Goal: Task Accomplishment & Management: Manage account settings

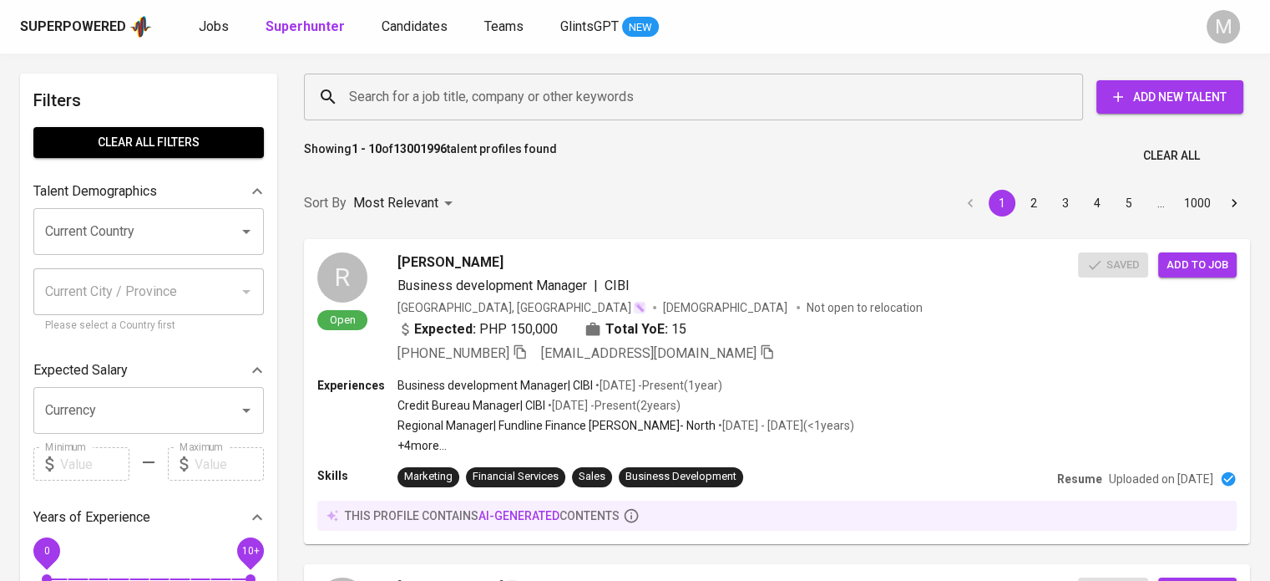
click at [472, 109] on input "Search for a job title, company or other keywords" at bounding box center [698, 97] width 706 height 32
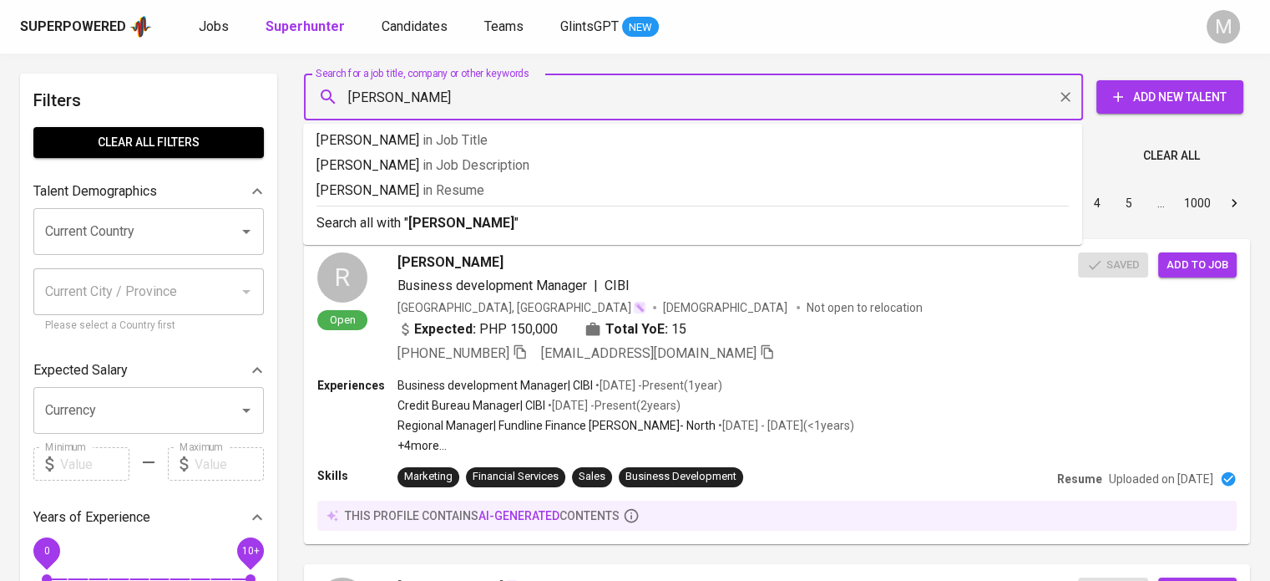
type input "[PERSON_NAME]"
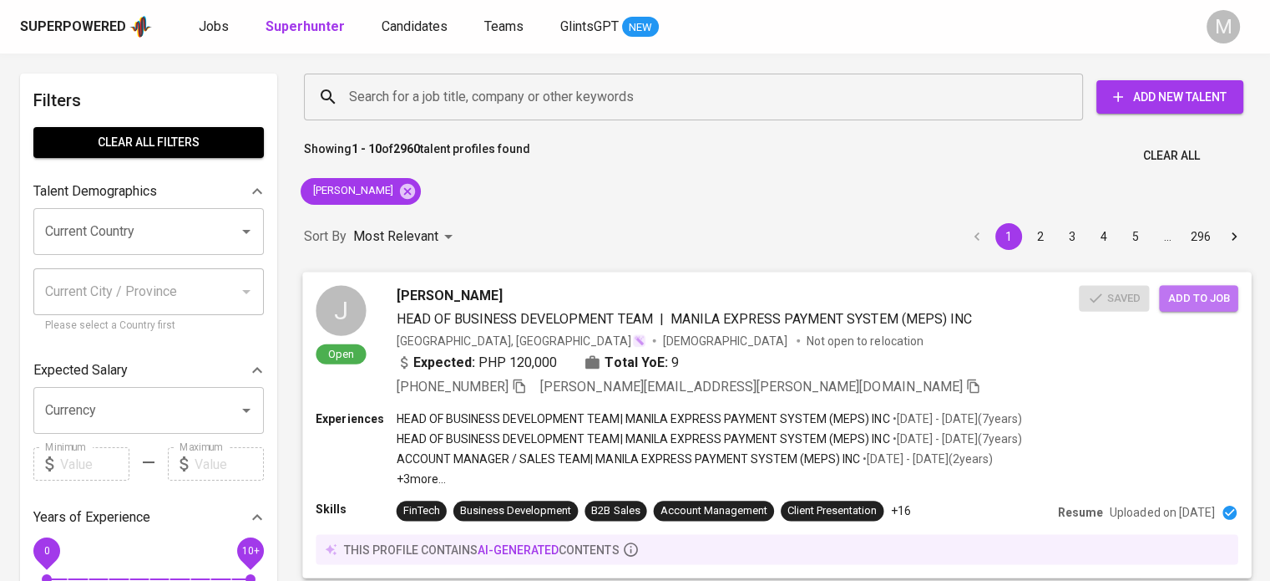
click at [1213, 297] on span "Add to job" at bounding box center [1199, 297] width 62 height 19
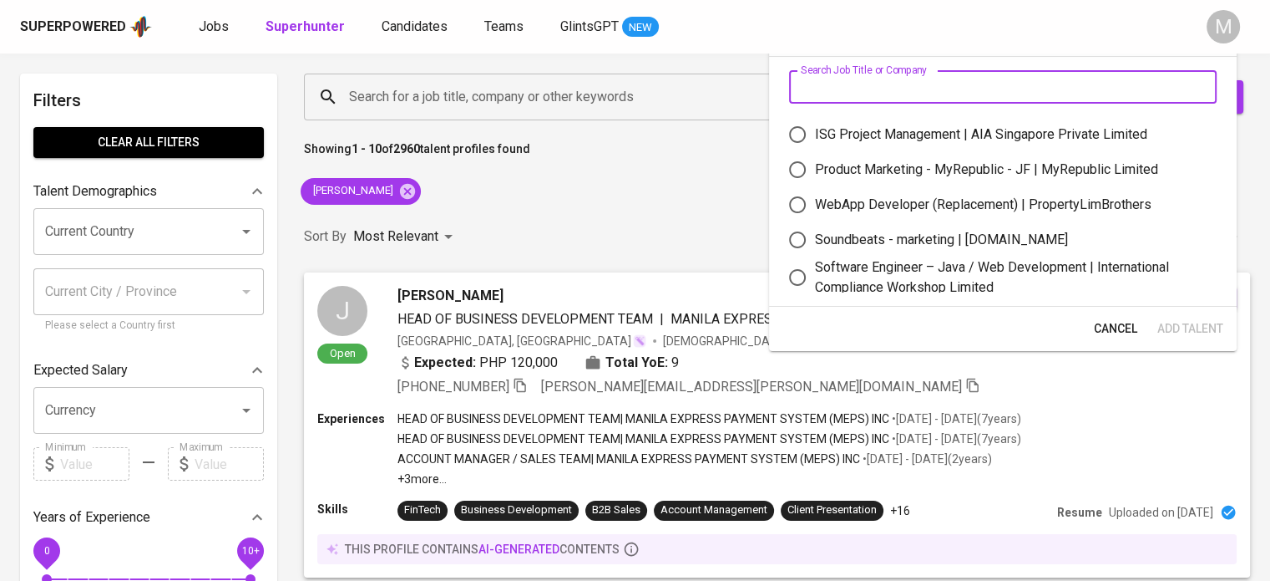
click at [930, 93] on input "text" at bounding box center [1003, 86] width 428 height 33
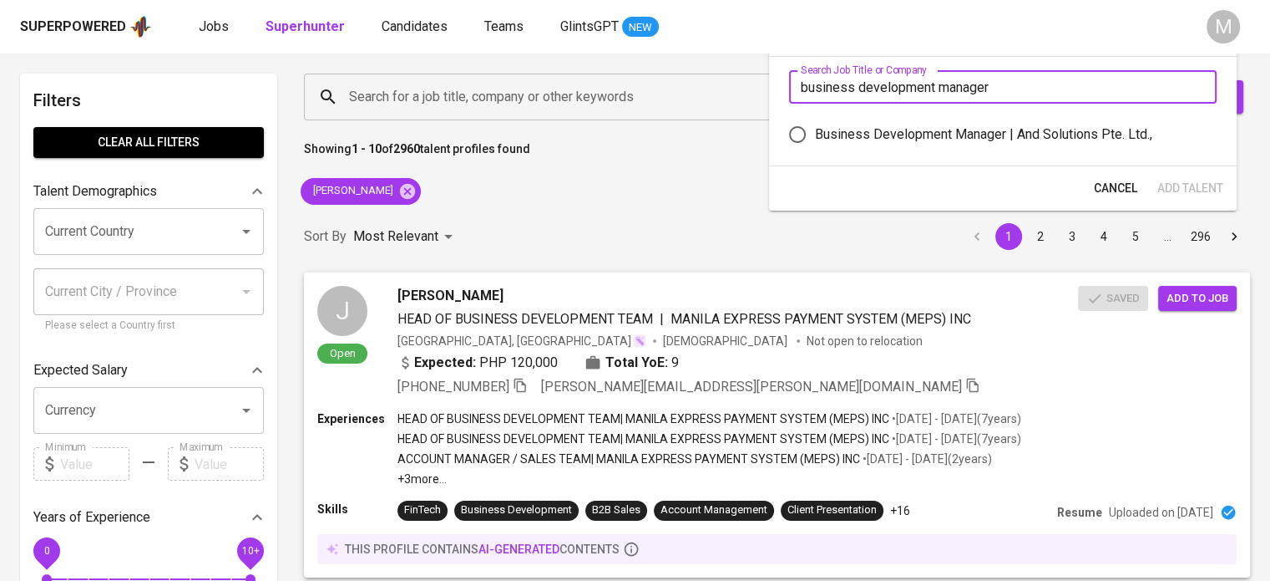
type input "business development manager"
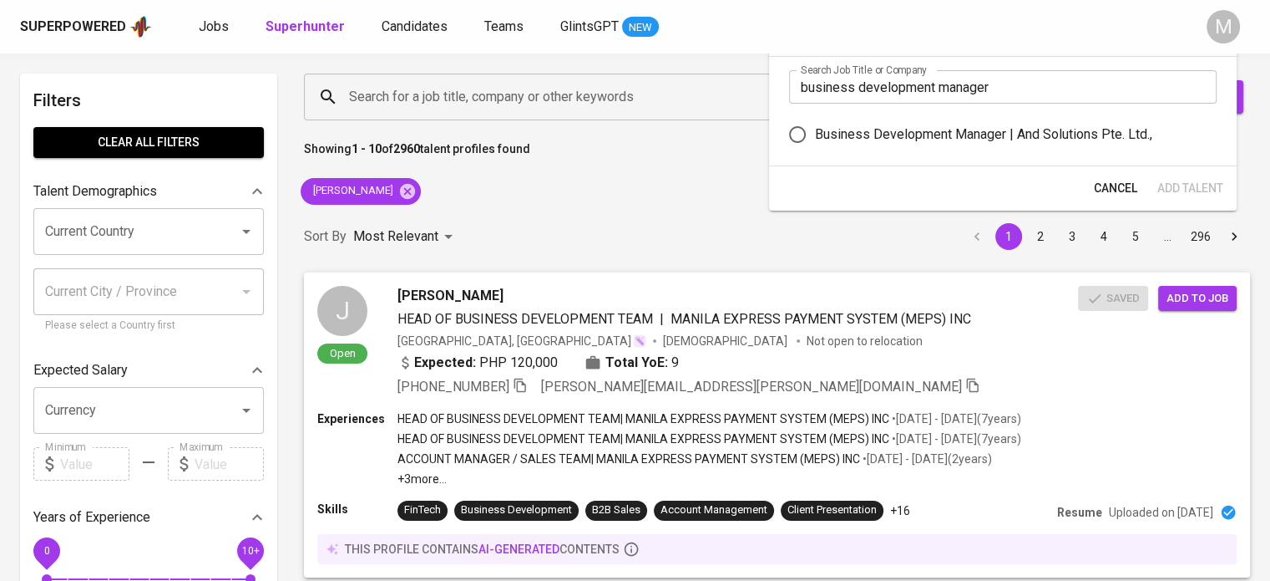
click at [935, 136] on div "Business Development Manager | And Solutions Pte. Ltd.," at bounding box center [983, 134] width 337 height 20
click at [815, 136] on input "Business Development Manager | And Solutions Pte. Ltd.," at bounding box center [797, 134] width 35 height 35
radio input "true"
click at [1180, 195] on span "Add Talent" at bounding box center [1191, 188] width 66 height 21
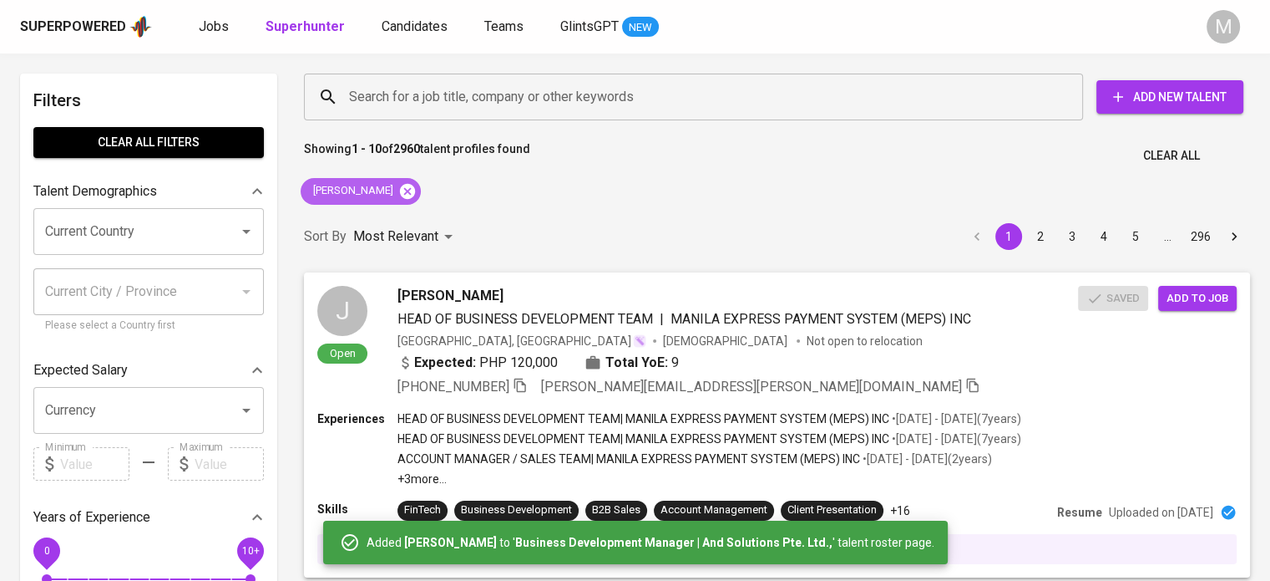
click at [400, 190] on icon at bounding box center [407, 190] width 15 height 15
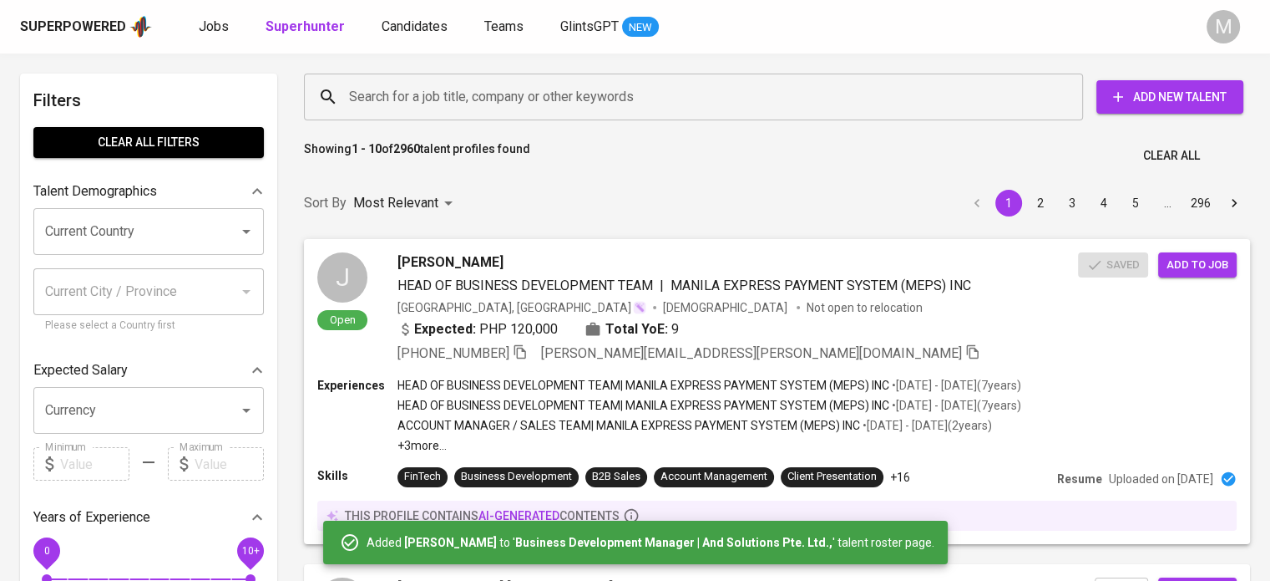
click at [443, 100] on input "Search for a job title, company or other keywords" at bounding box center [698, 97] width 706 height 32
click at [412, 89] on input "Search for a job title, company or other keywords" at bounding box center [698, 97] width 706 height 32
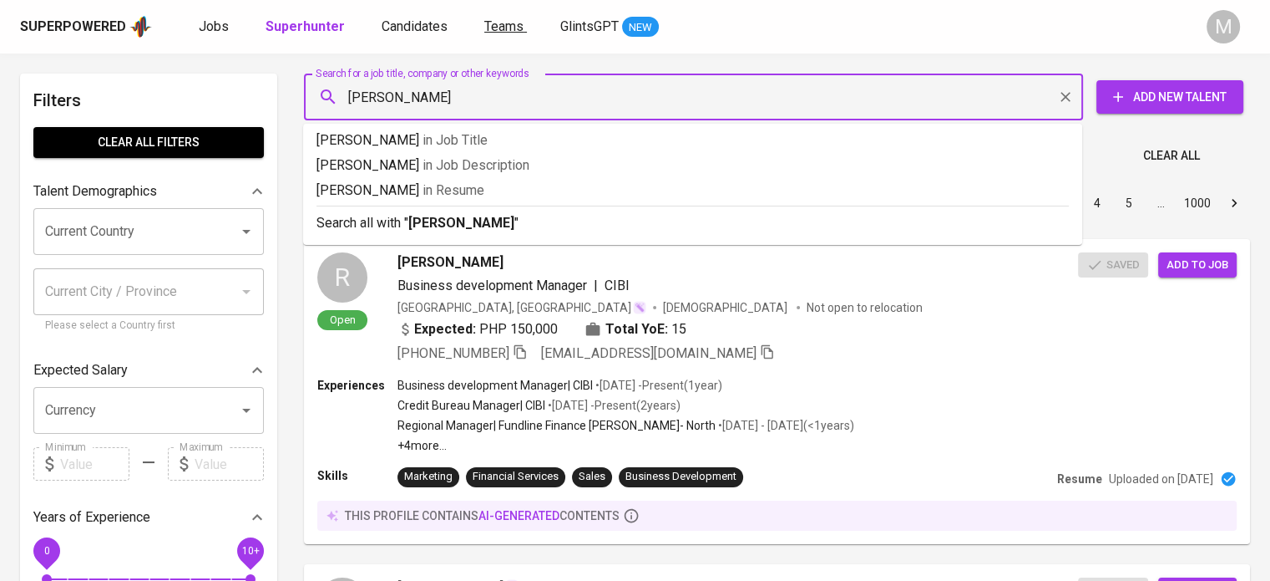
type input "[PERSON_NAME]"
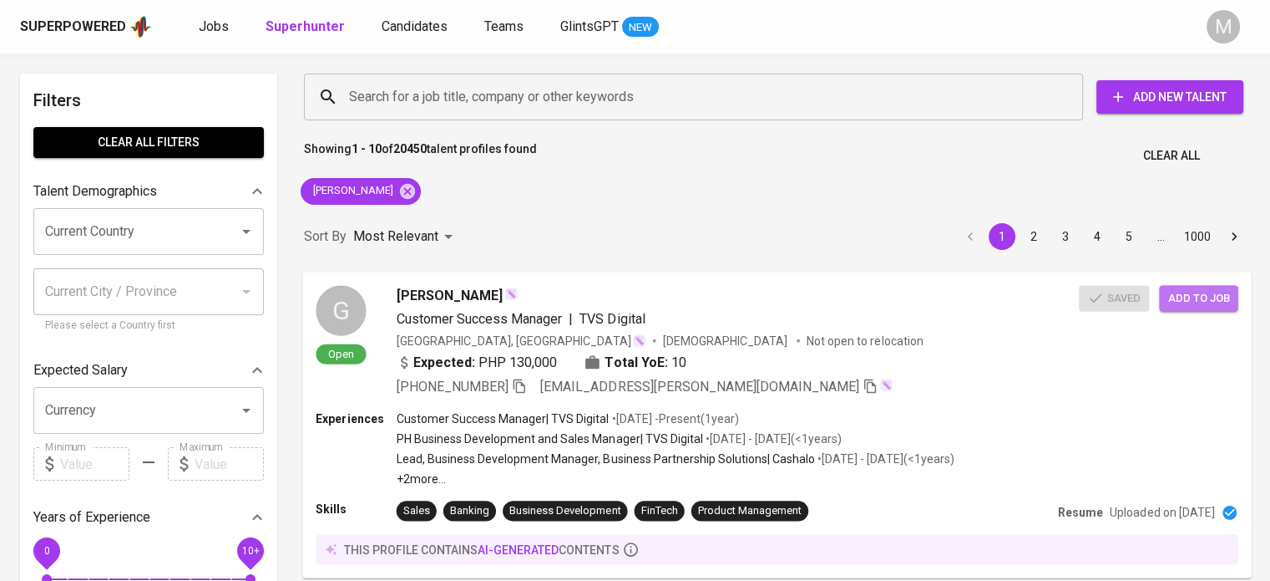
click at [1188, 290] on span "Add to job" at bounding box center [1199, 297] width 62 height 19
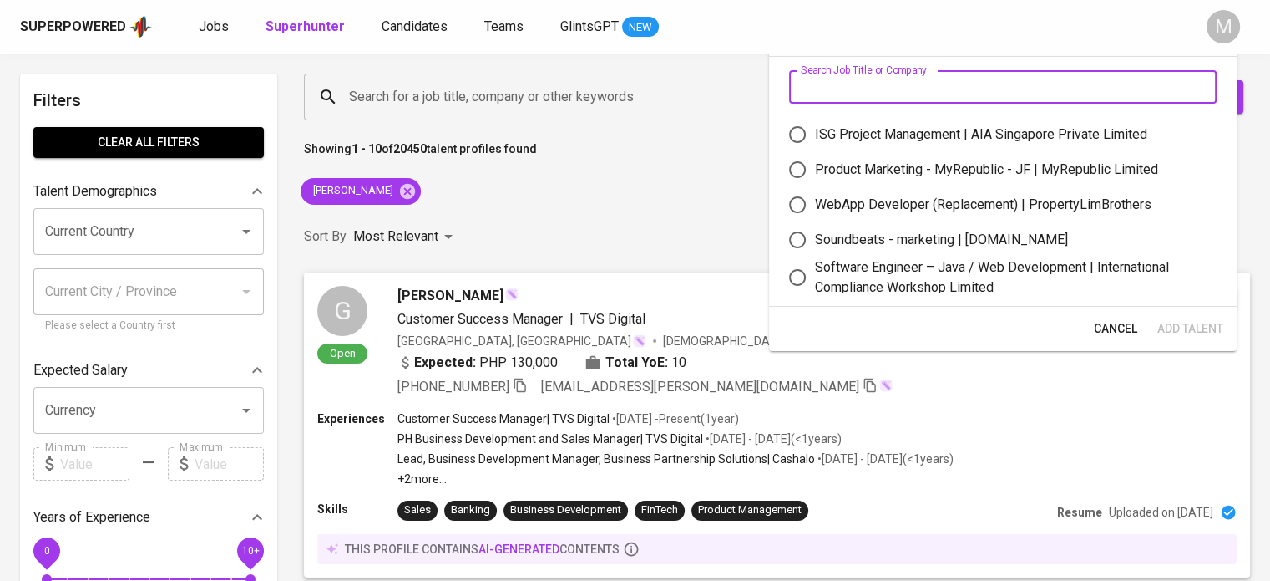
click at [872, 86] on input "text" at bounding box center [1003, 86] width 428 height 33
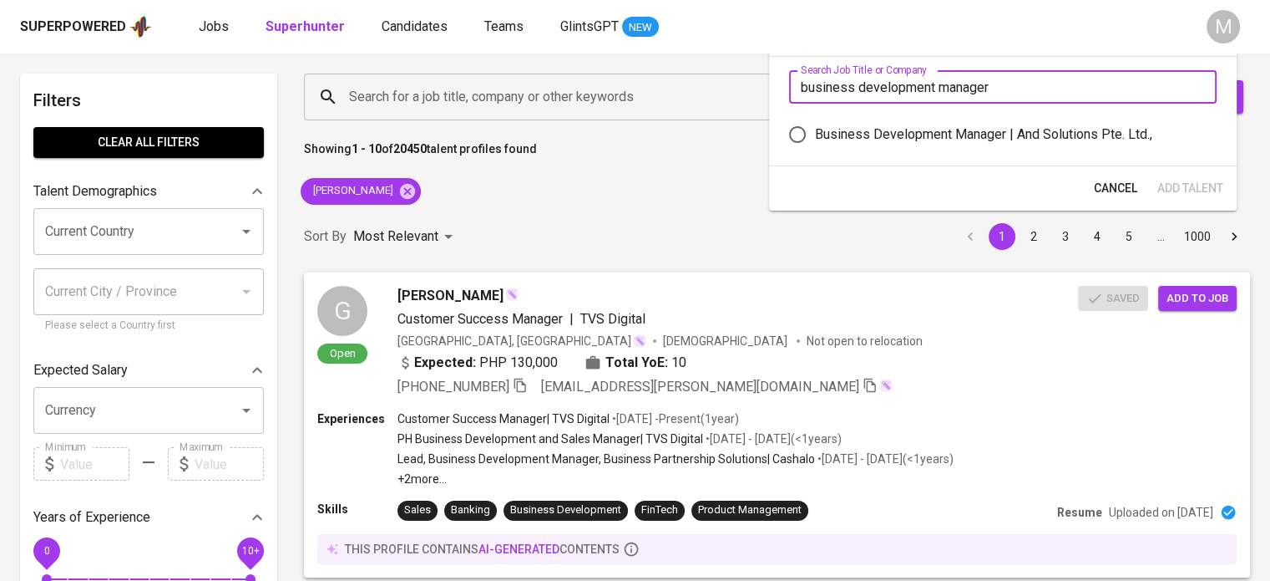
type input "business development manager"
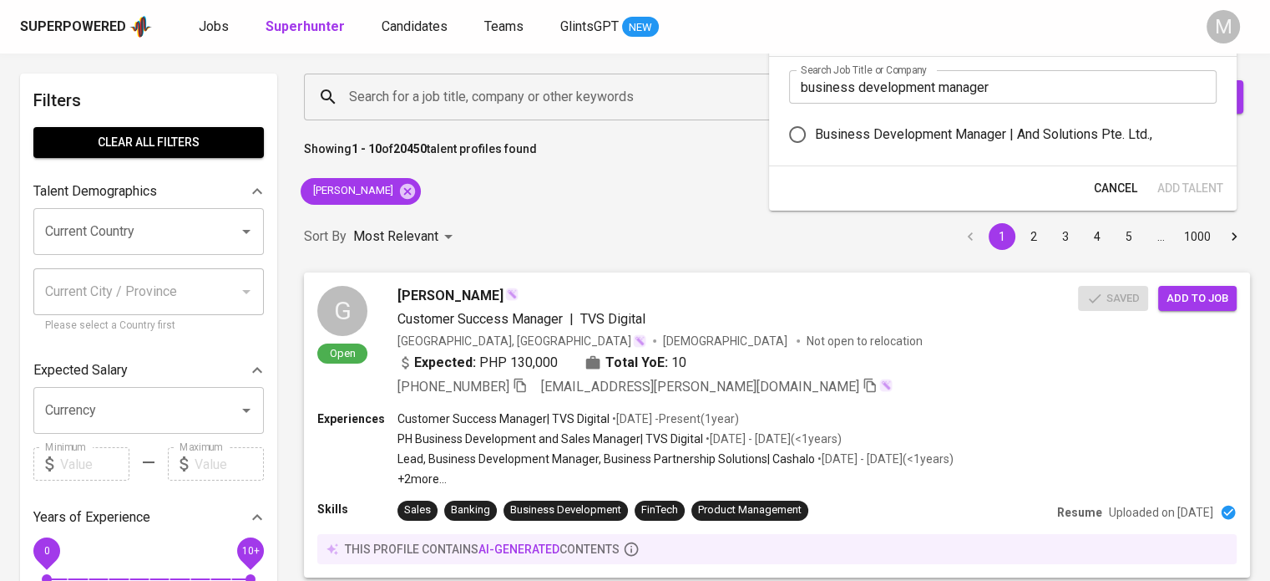
click at [936, 134] on div "Business Development Manager | And Solutions Pte. Ltd.," at bounding box center [983, 134] width 337 height 20
click at [815, 134] on input "Business Development Manager | And Solutions Pte. Ltd.," at bounding box center [797, 134] width 35 height 35
radio input "true"
click at [1185, 182] on span "Add Talent" at bounding box center [1191, 188] width 66 height 21
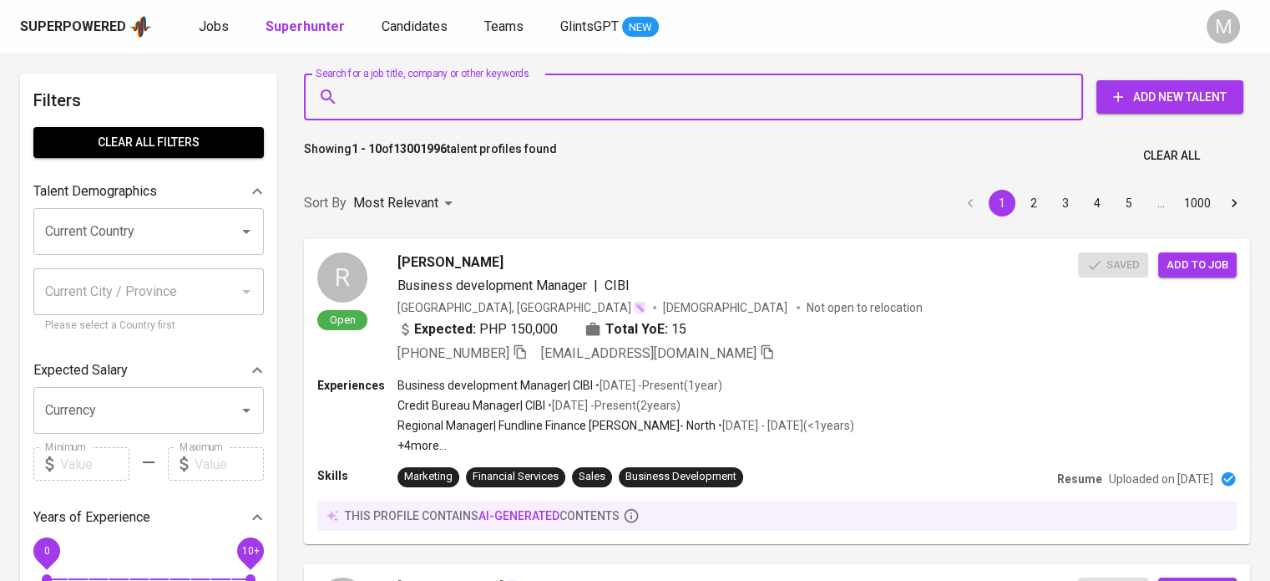
click at [571, 93] on input "Search for a job title, company or other keywords" at bounding box center [698, 97] width 706 height 32
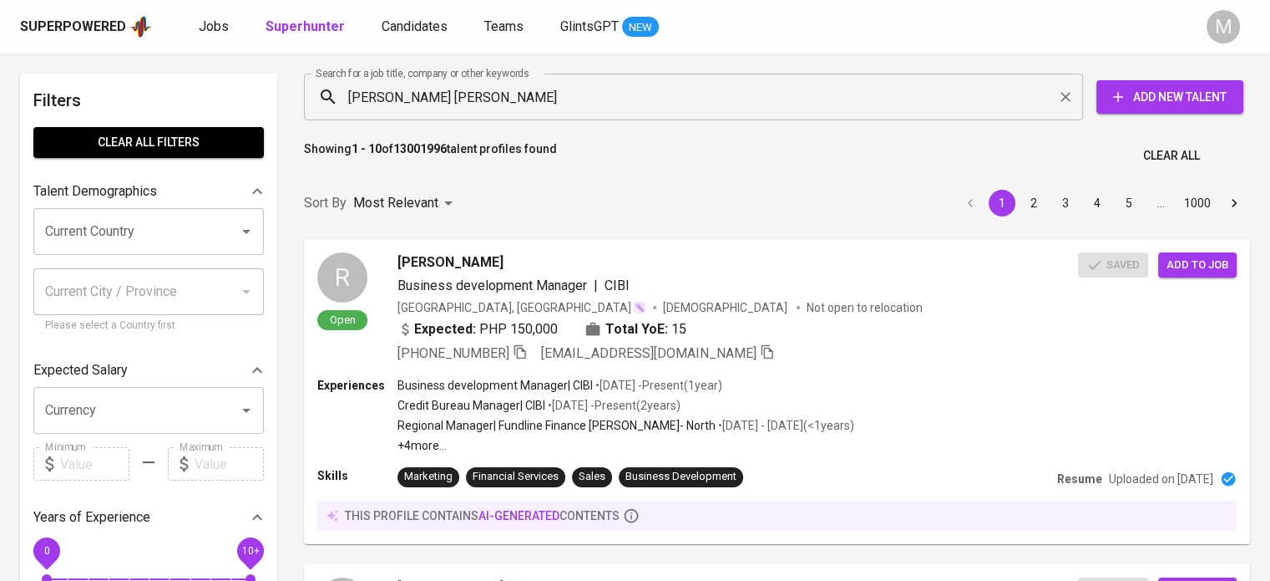
click at [516, 89] on input "sharmaine nicole" at bounding box center [698, 97] width 706 height 32
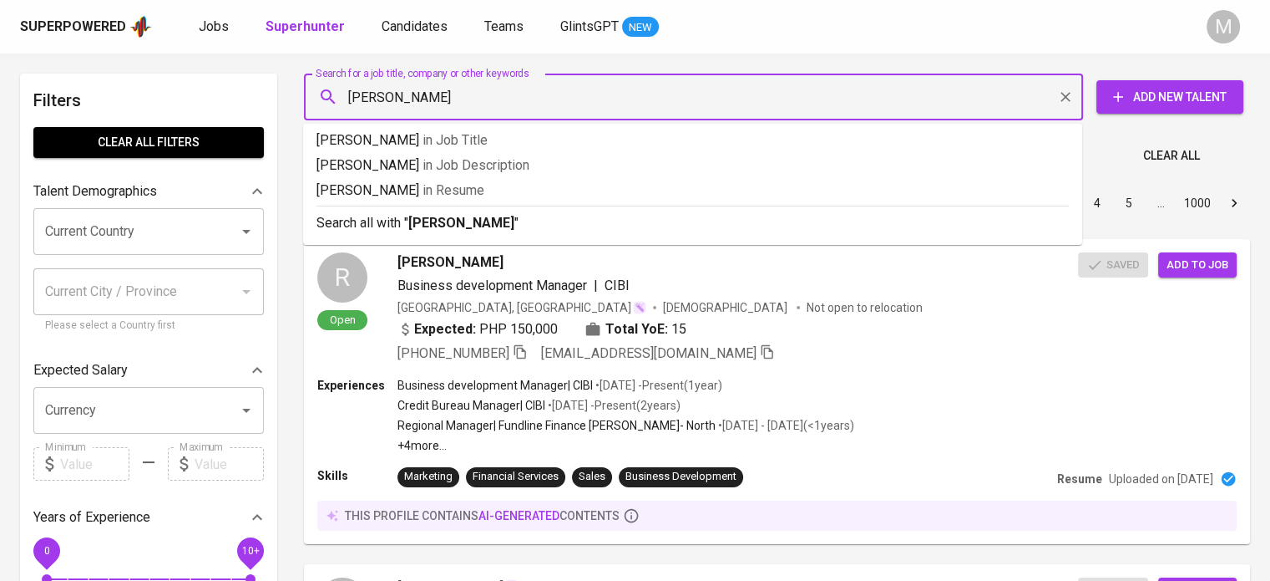
type input "sharmaine nicole sagun-kintanar"
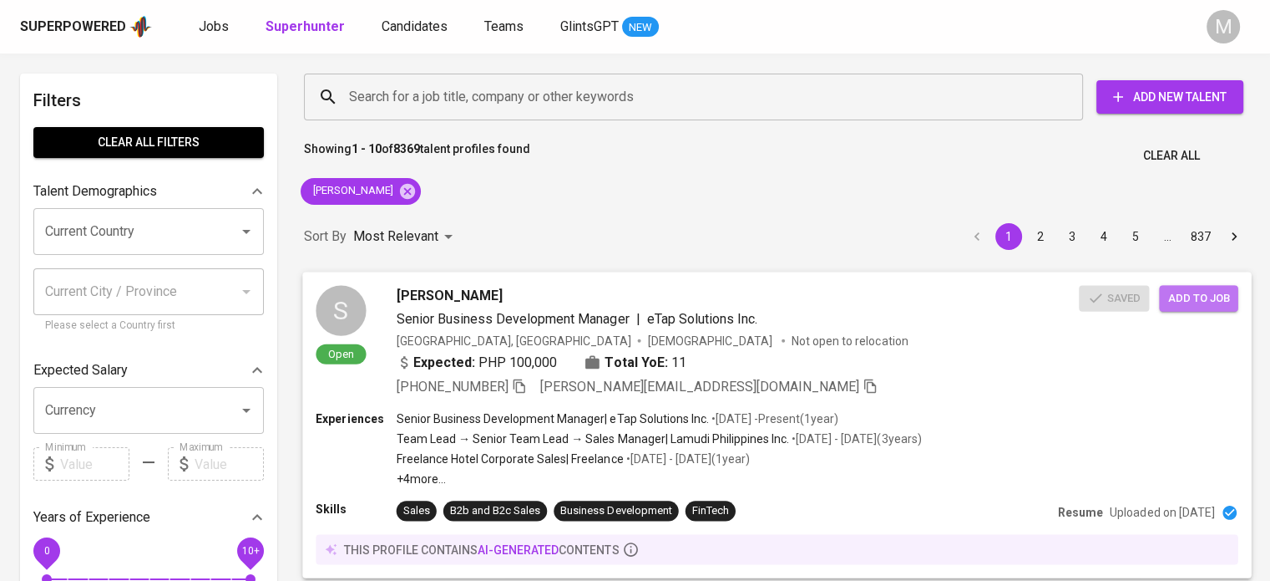
click at [1196, 298] on span "Add to job" at bounding box center [1199, 297] width 62 height 19
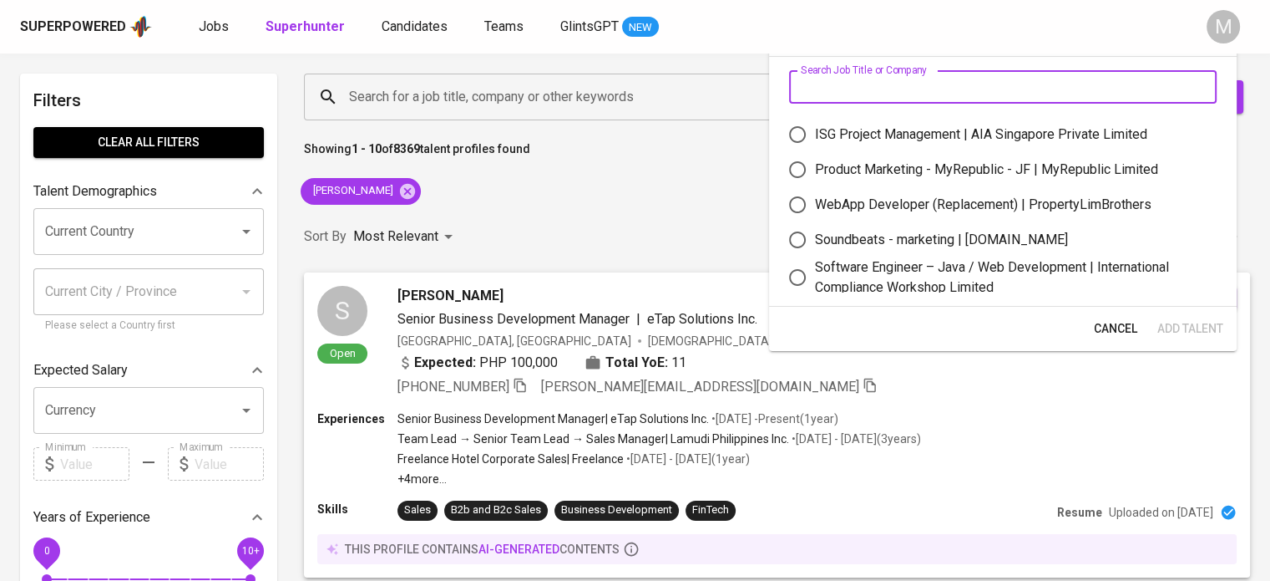
click at [944, 86] on input "text" at bounding box center [1003, 86] width 428 height 33
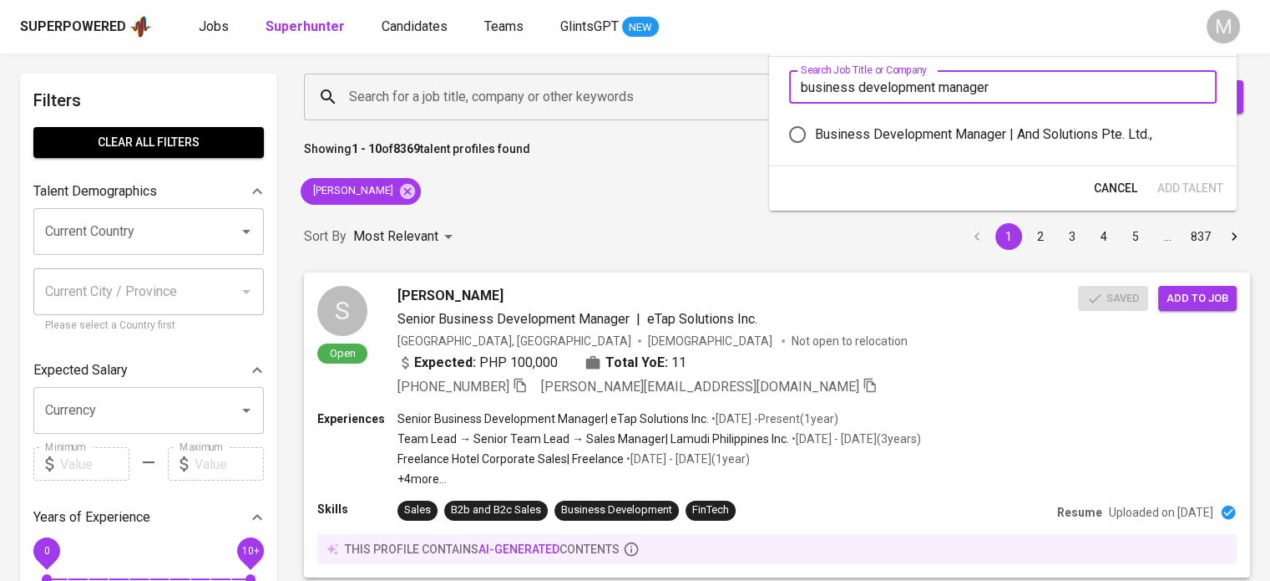
type input "business development manager"
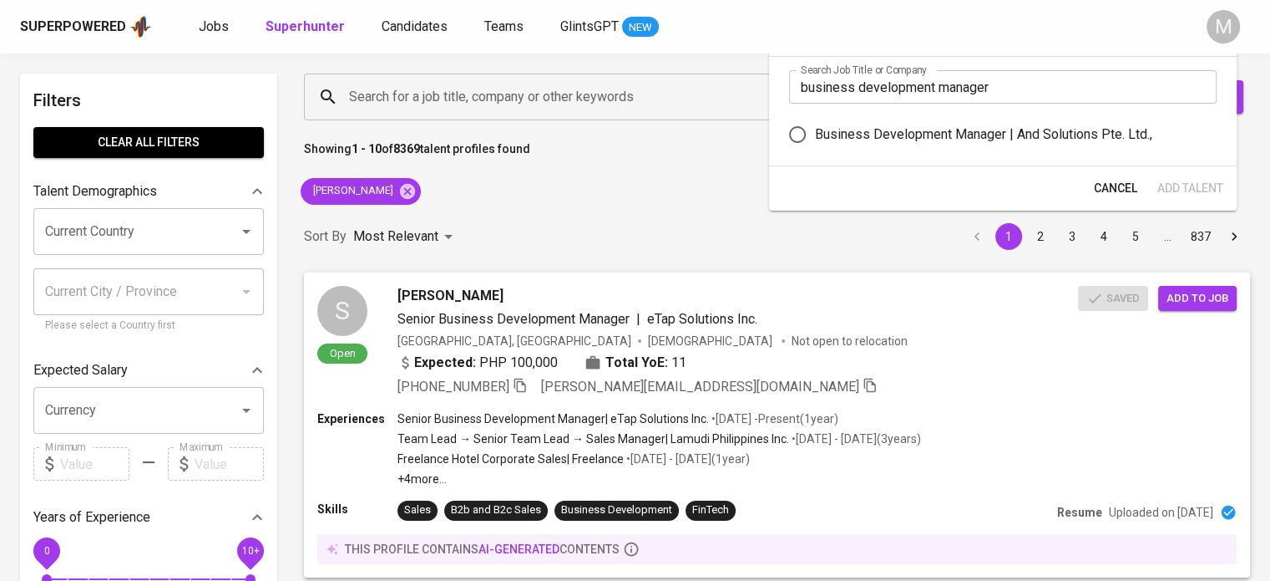
click at [959, 138] on div "Business Development Manager | And Solutions Pte. Ltd.," at bounding box center [983, 134] width 337 height 20
click at [815, 138] on input "Business Development Manager | And Solutions Pte. Ltd.," at bounding box center [797, 134] width 35 height 35
radio input "true"
click at [1186, 189] on span "Add Talent" at bounding box center [1191, 188] width 66 height 21
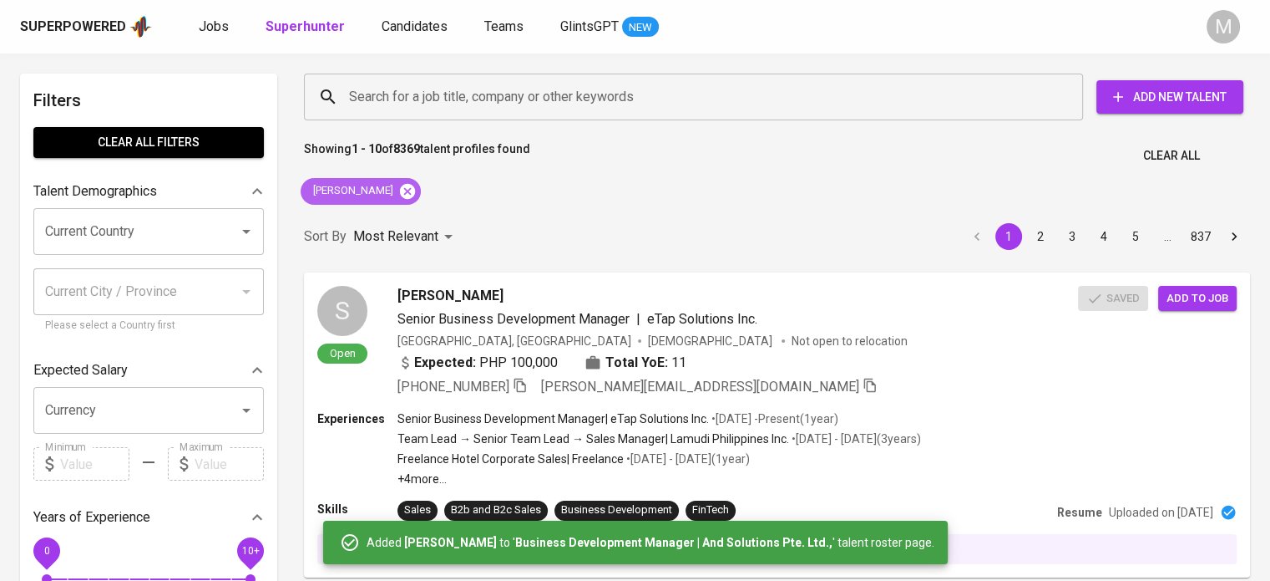
click at [415, 195] on icon at bounding box center [407, 190] width 15 height 15
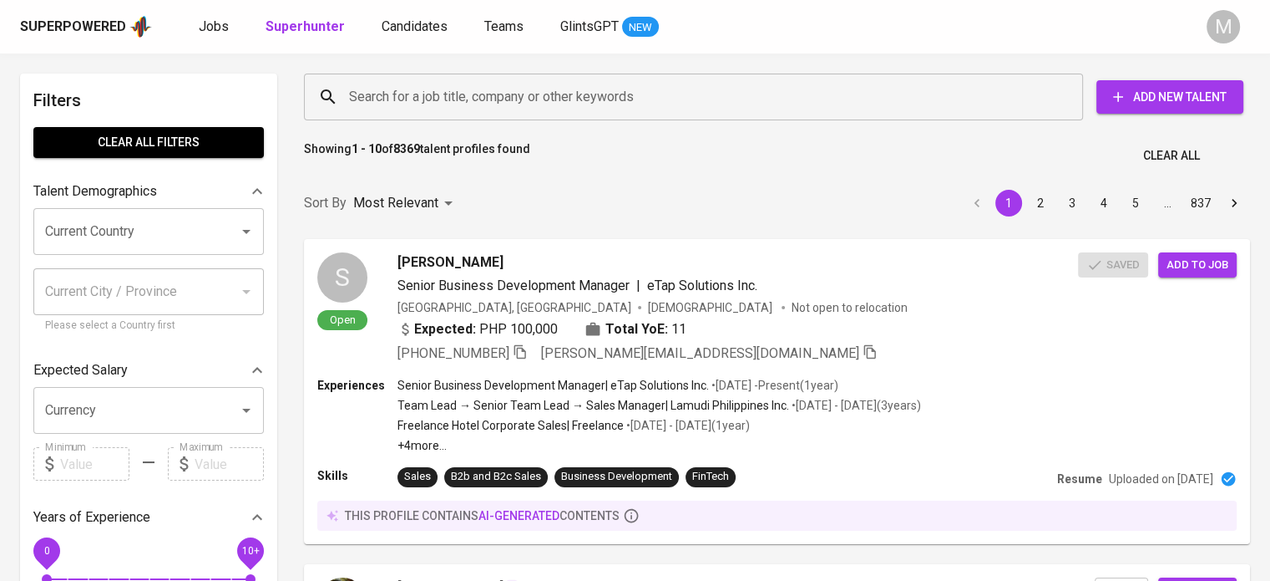
click at [455, 89] on input "Search for a job title, company or other keywords" at bounding box center [698, 97] width 706 height 32
click at [474, 92] on input "Search for a job title, company or other keywords" at bounding box center [698, 97] width 706 height 32
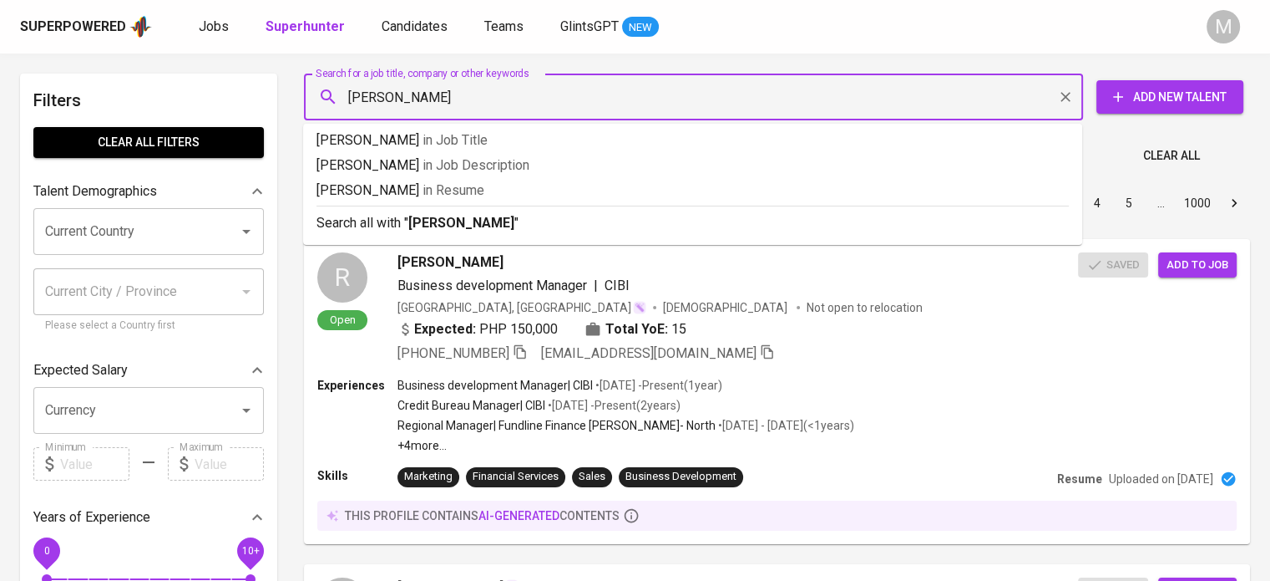
type input "ralph joseph raperoga"
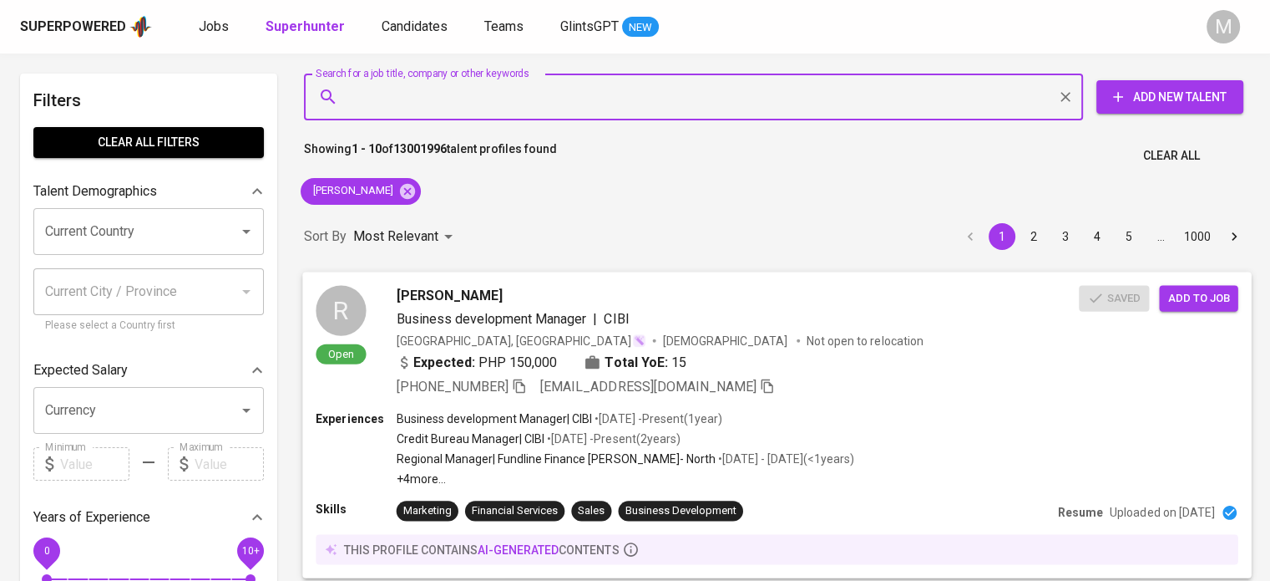
click at [1197, 297] on span "Add to job" at bounding box center [1199, 297] width 62 height 19
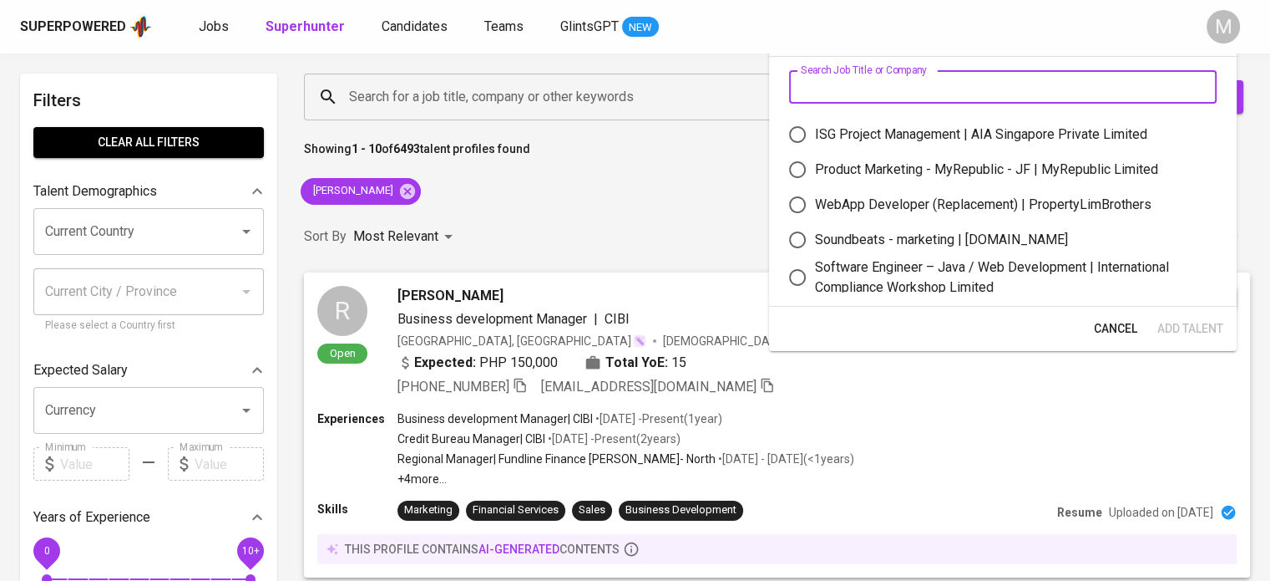
click at [896, 87] on input "text" at bounding box center [1003, 86] width 428 height 33
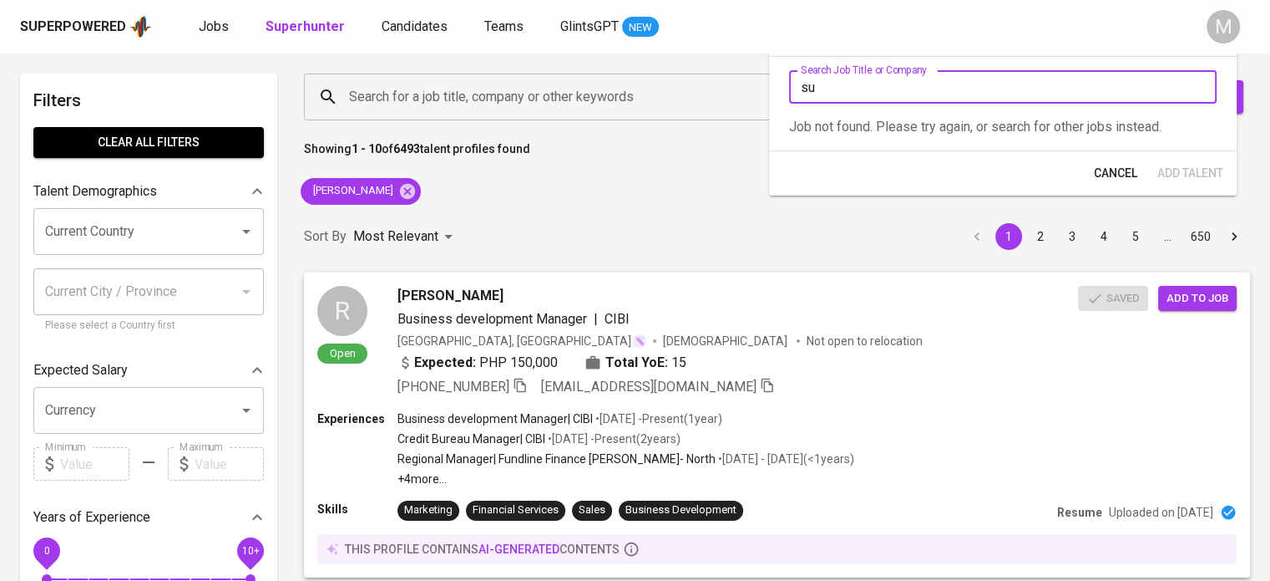
type input "s"
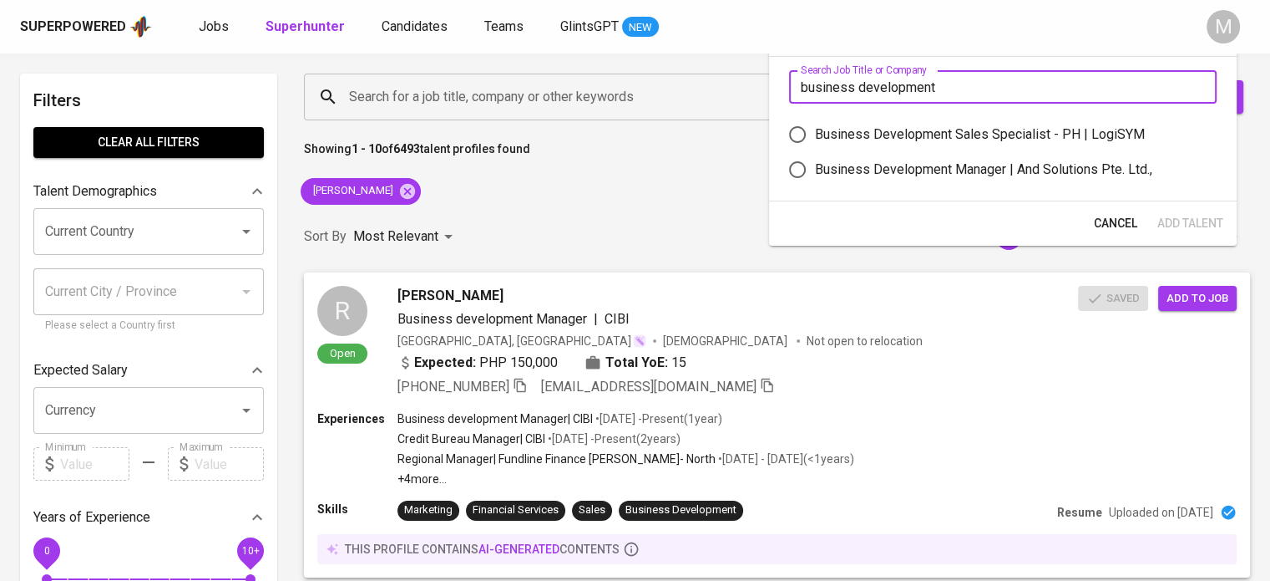
type input "business development"
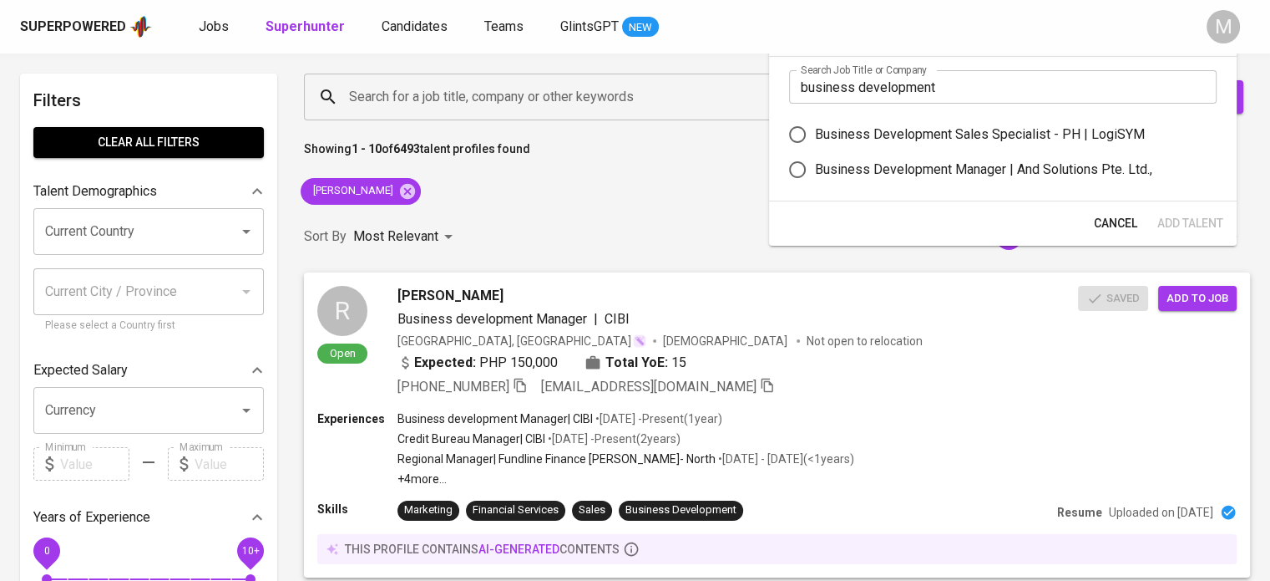
click at [969, 175] on div "Business Development Manager | And Solutions Pte. Ltd.," at bounding box center [983, 170] width 337 height 20
click at [815, 175] on input "Business Development Manager | And Solutions Pte. Ltd.," at bounding box center [797, 169] width 35 height 35
radio input "true"
click at [1209, 225] on span "Add Talent" at bounding box center [1191, 223] width 66 height 21
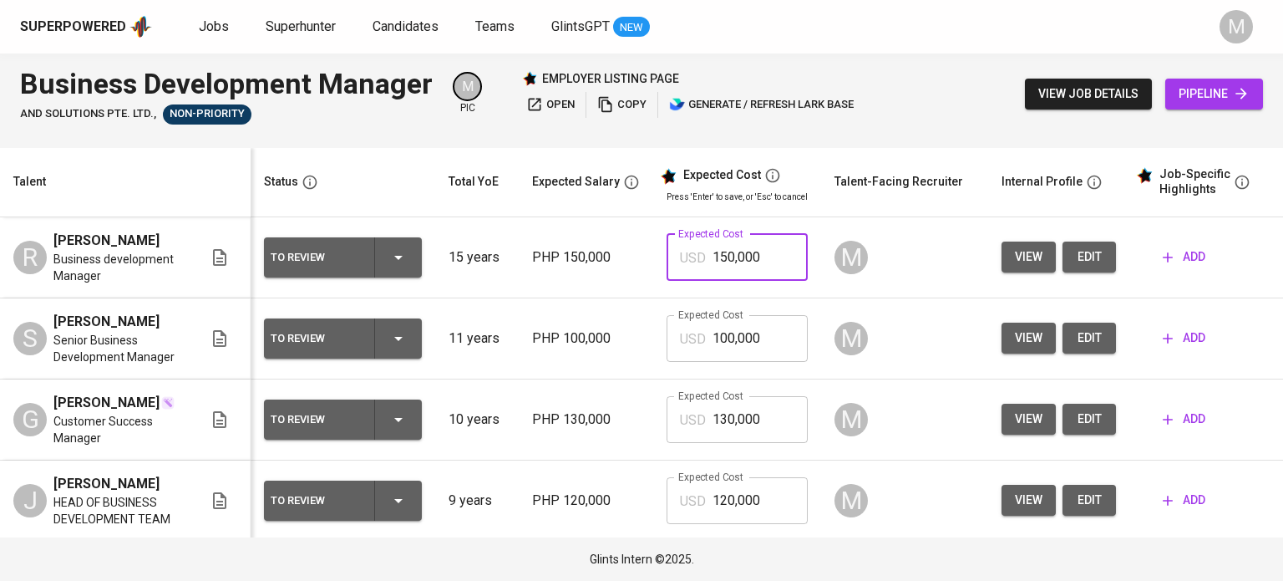
click at [765, 266] on input "150,000" at bounding box center [759, 257] width 95 height 47
type input "3,000"
click at [755, 362] on input "100,000" at bounding box center [759, 338] width 95 height 47
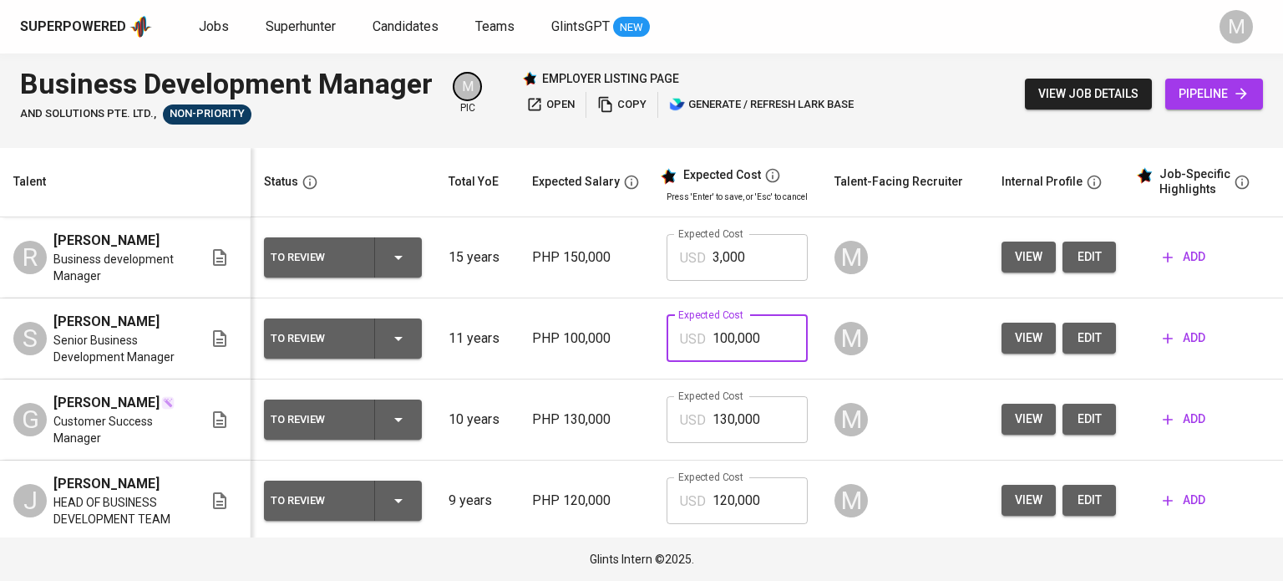
click at [755, 362] on input "100,000" at bounding box center [759, 338] width 95 height 47
type input "2,000"
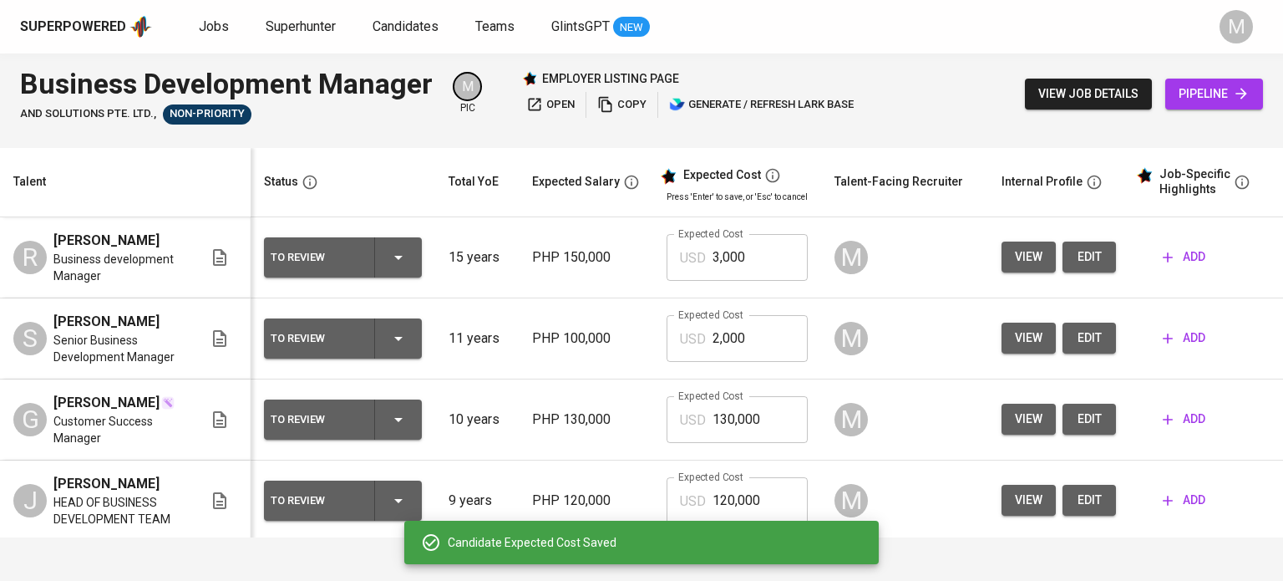
scroll to position [202, 0]
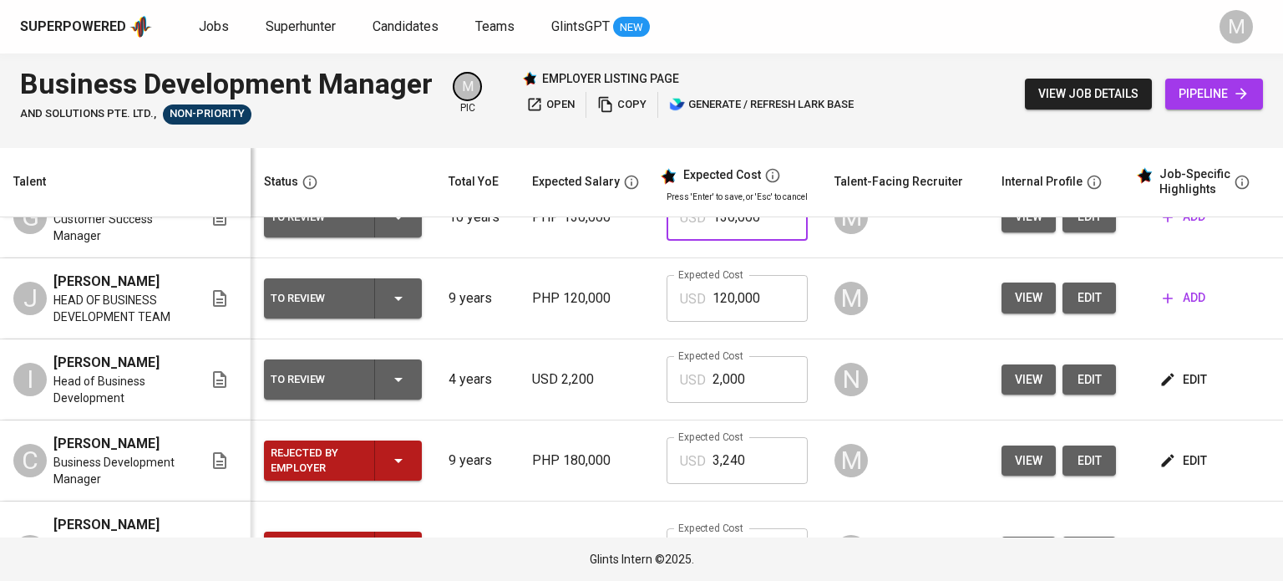
click at [763, 241] on input "130,000" at bounding box center [759, 217] width 95 height 47
type input "2,600"
click at [786, 322] on input "120,000" at bounding box center [759, 298] width 95 height 47
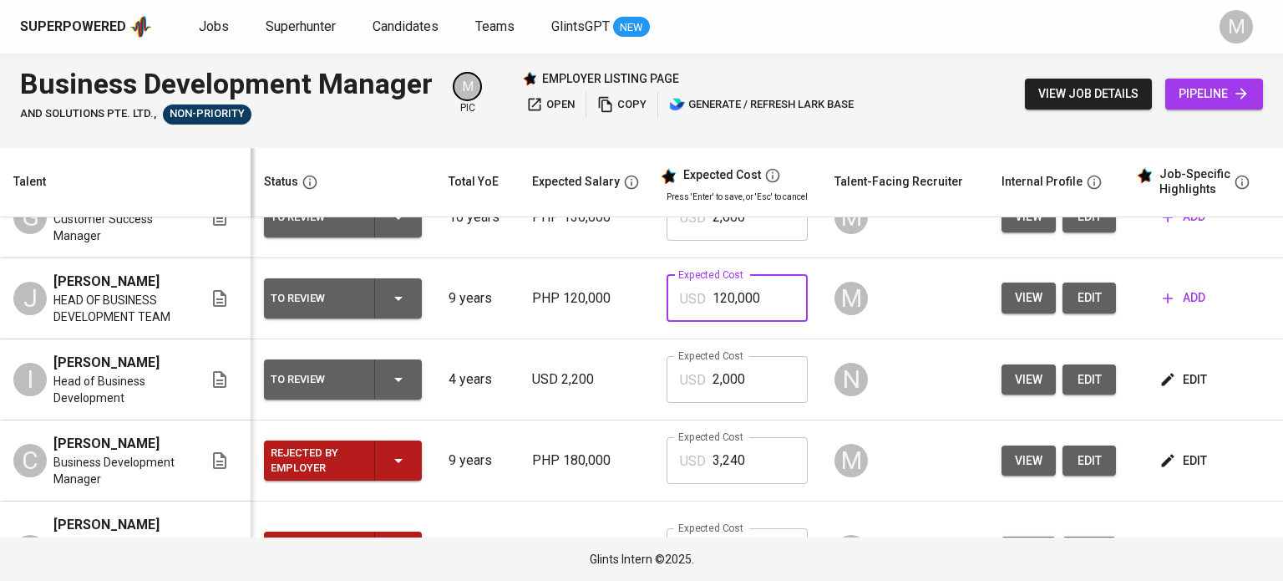
click at [786, 322] on input "120,000" at bounding box center [759, 298] width 95 height 47
click at [763, 322] on input "2,400" at bounding box center [759, 298] width 95 height 47
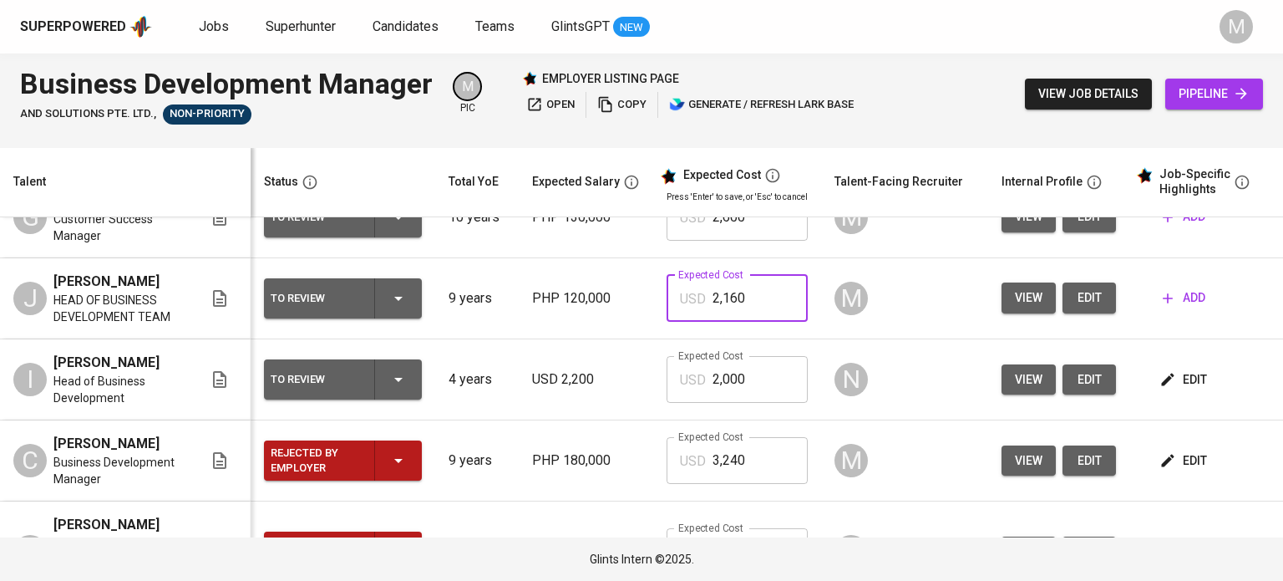
type input "2,160"
click at [742, 241] on input "2,600" at bounding box center [759, 217] width 95 height 47
type input "2,340"
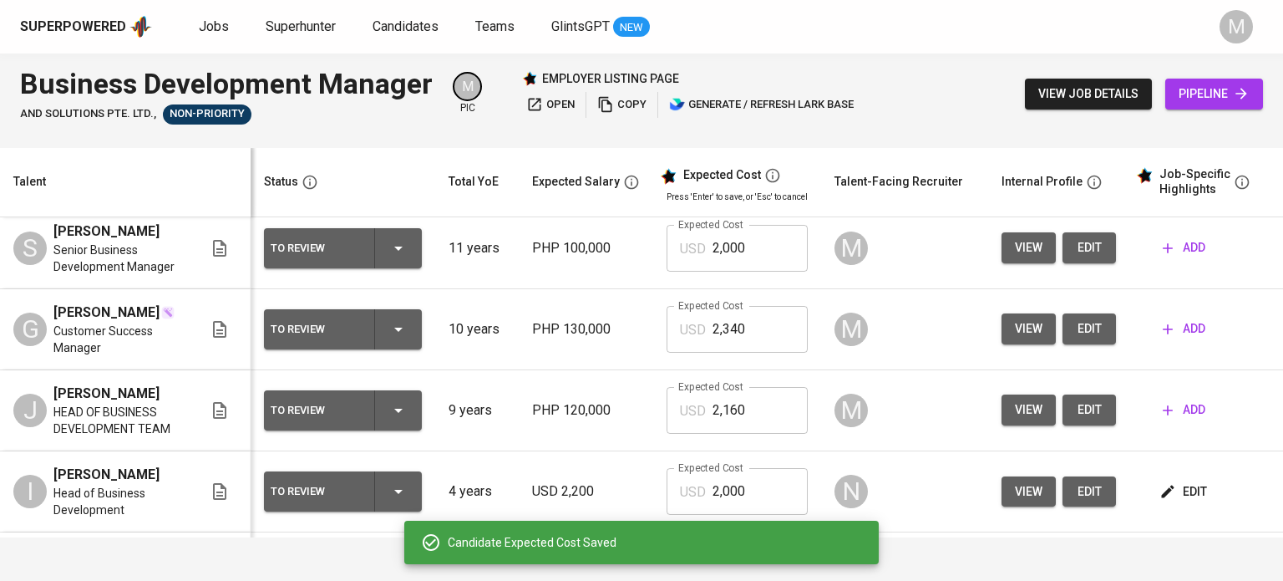
scroll to position [52, 0]
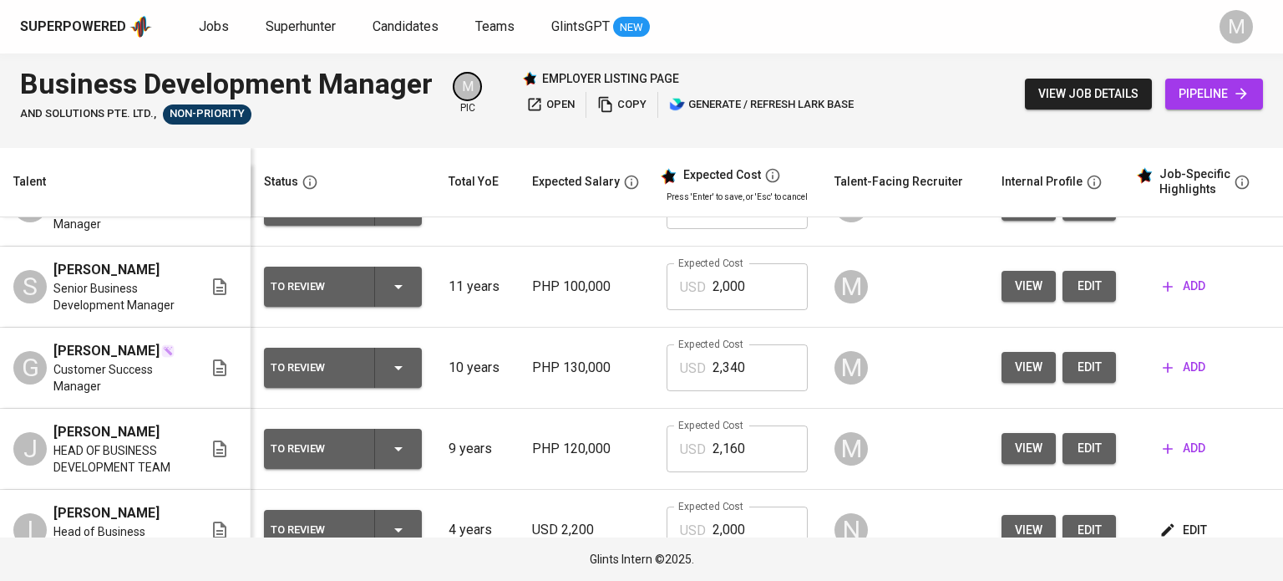
click at [765, 305] on input "2,000" at bounding box center [759, 286] width 95 height 47
type input "1,800"
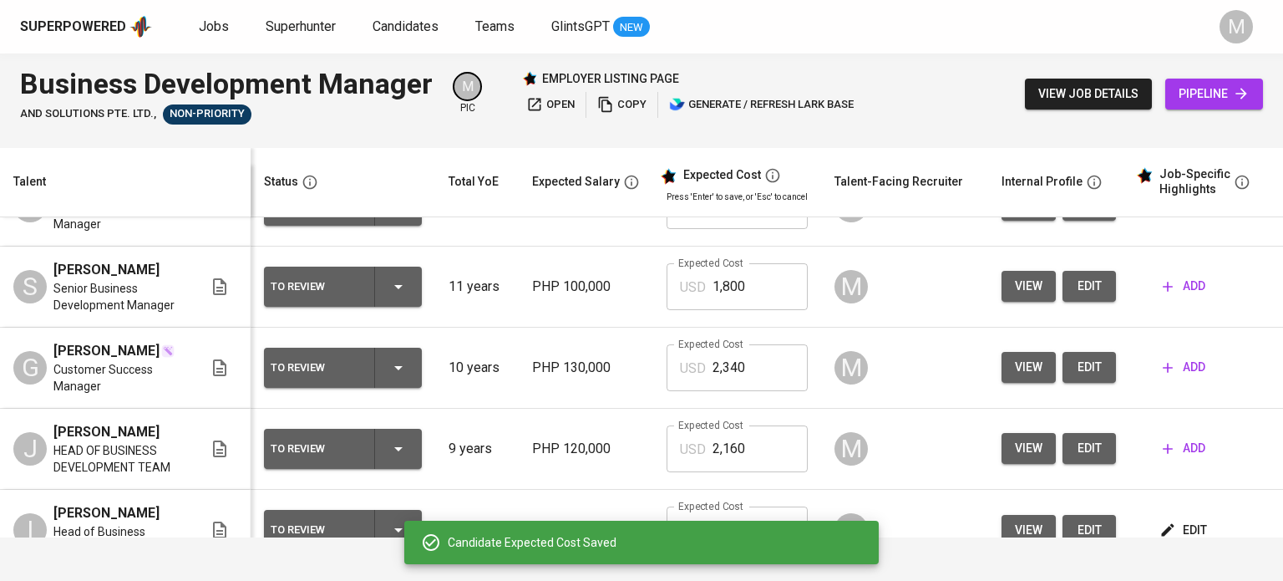
scroll to position [0, 0]
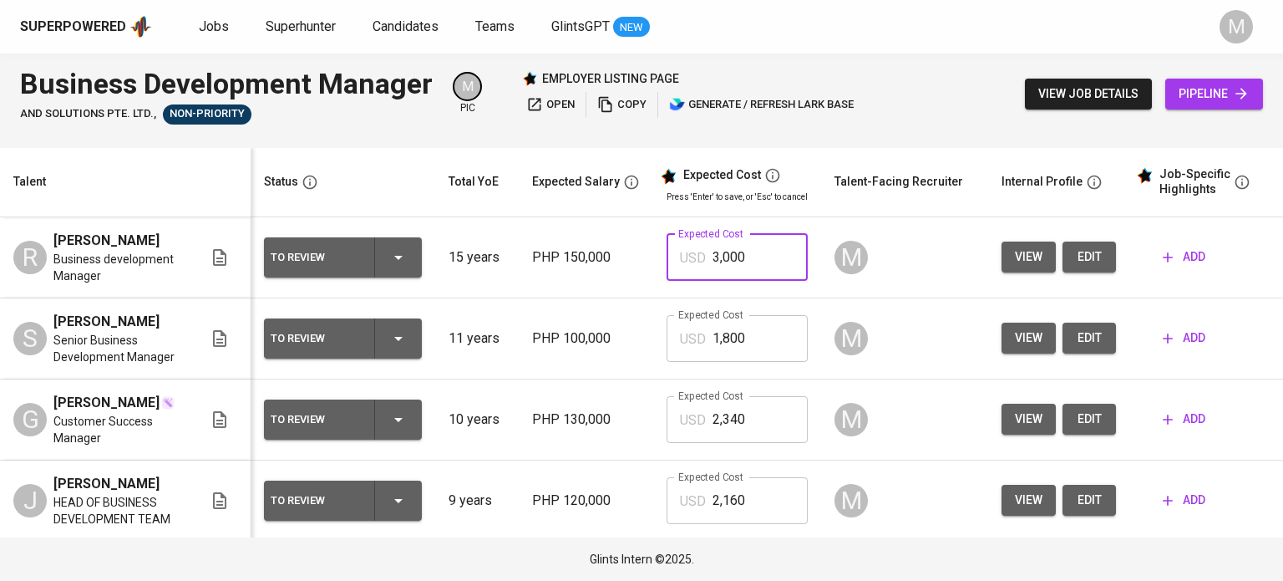
click at [755, 273] on input "3,000" at bounding box center [759, 257] width 95 height 47
type input "2,700"
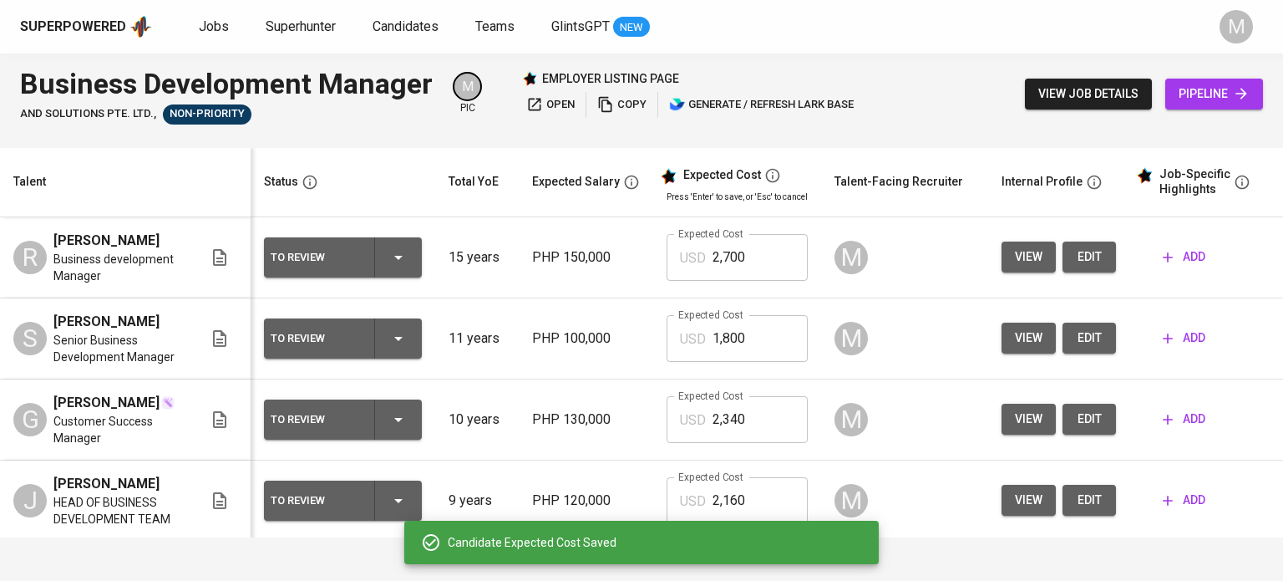
scroll to position [160, 0]
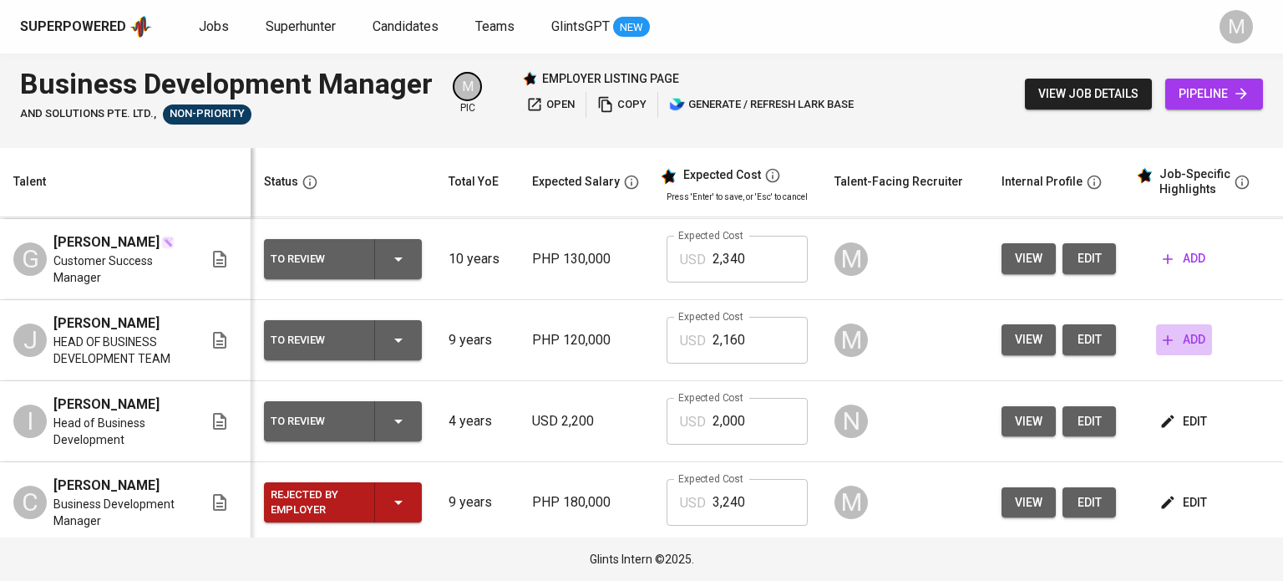
click at [1189, 350] on span "add" at bounding box center [1184, 339] width 43 height 21
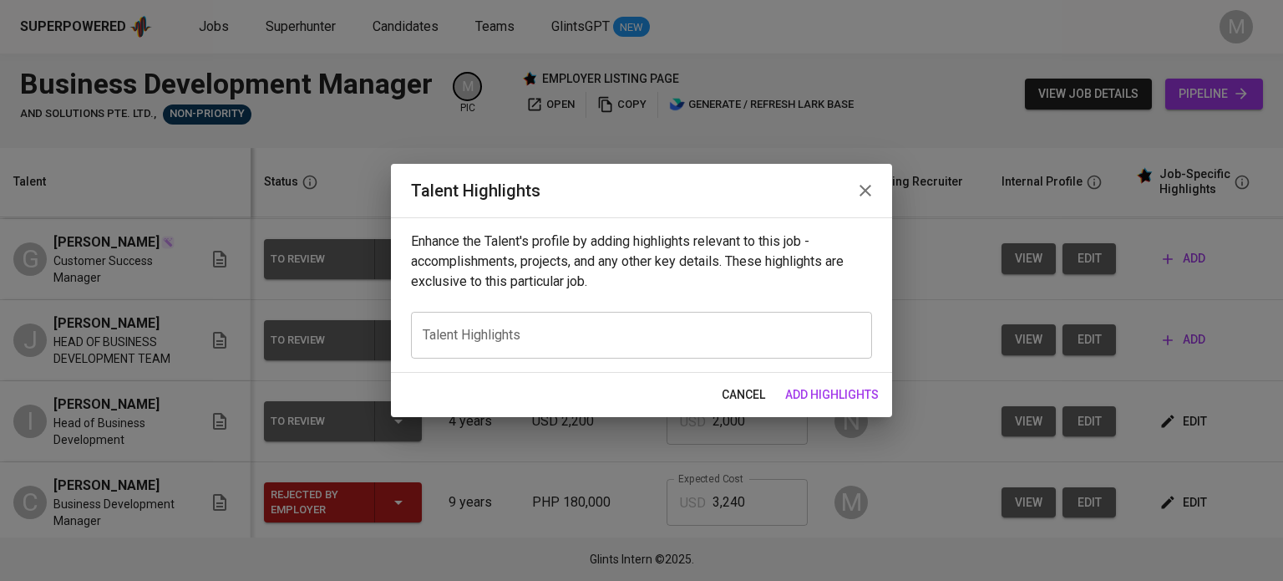
click at [657, 325] on div "x Talent Highlights" at bounding box center [641, 335] width 461 height 47
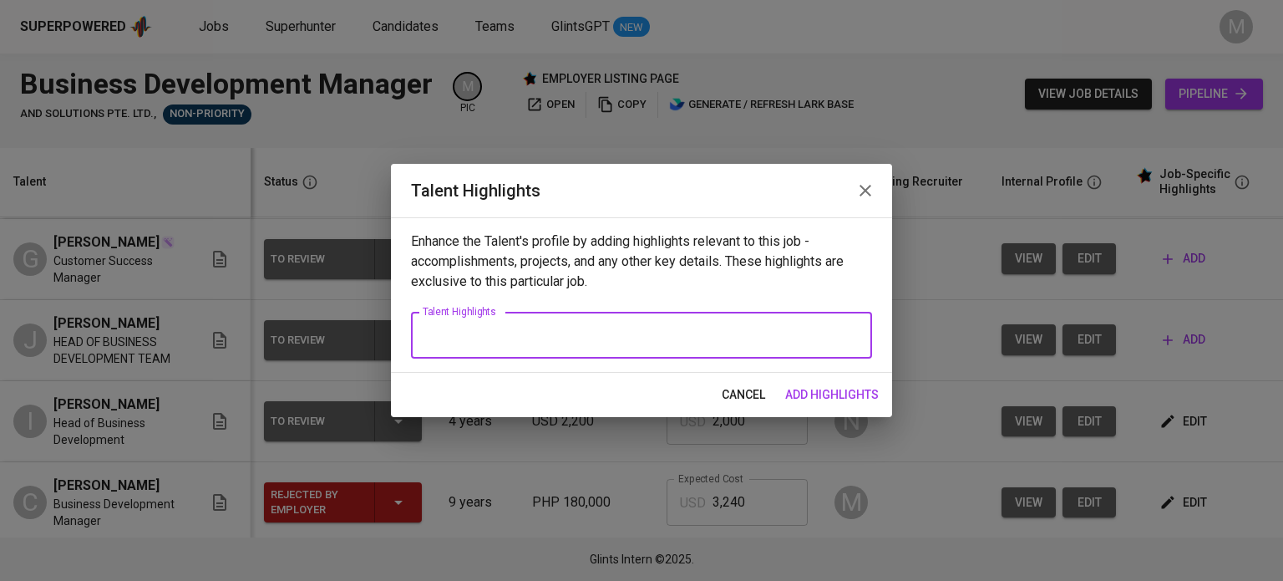
click at [648, 333] on textarea at bounding box center [642, 335] width 438 height 16
click at [498, 334] on textarea at bounding box center [642, 335] width 438 height 16
click at [530, 342] on textarea at bounding box center [642, 335] width 438 height 16
paste textarea "Jenefer Ayson is a seasoned business development professional with over nine ye…"
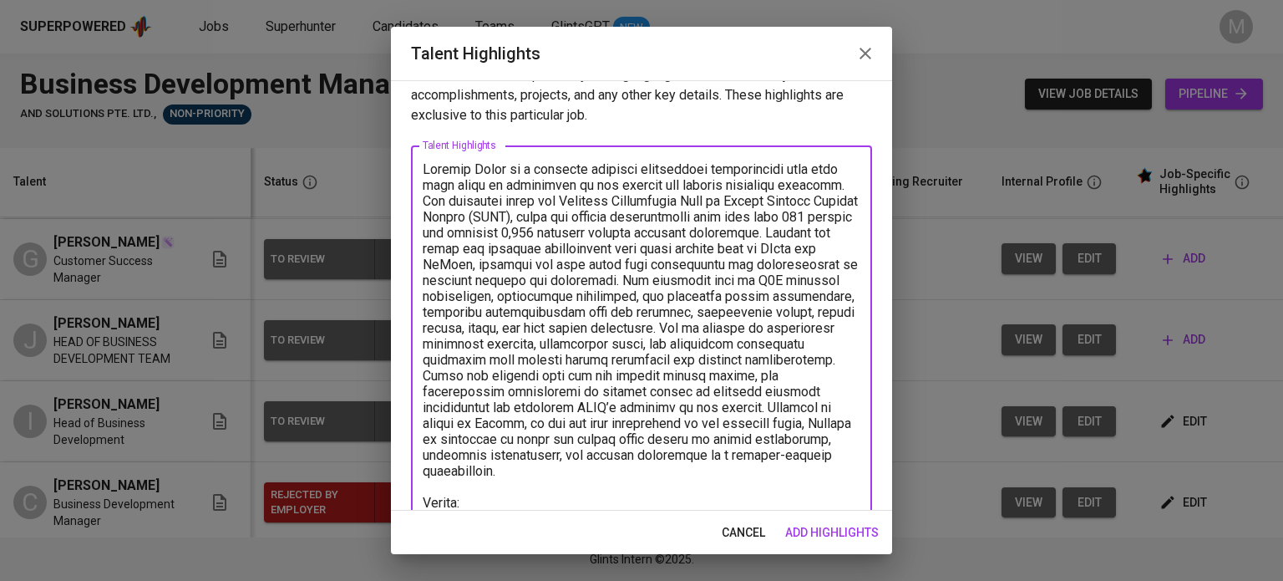
scroll to position [45, 0]
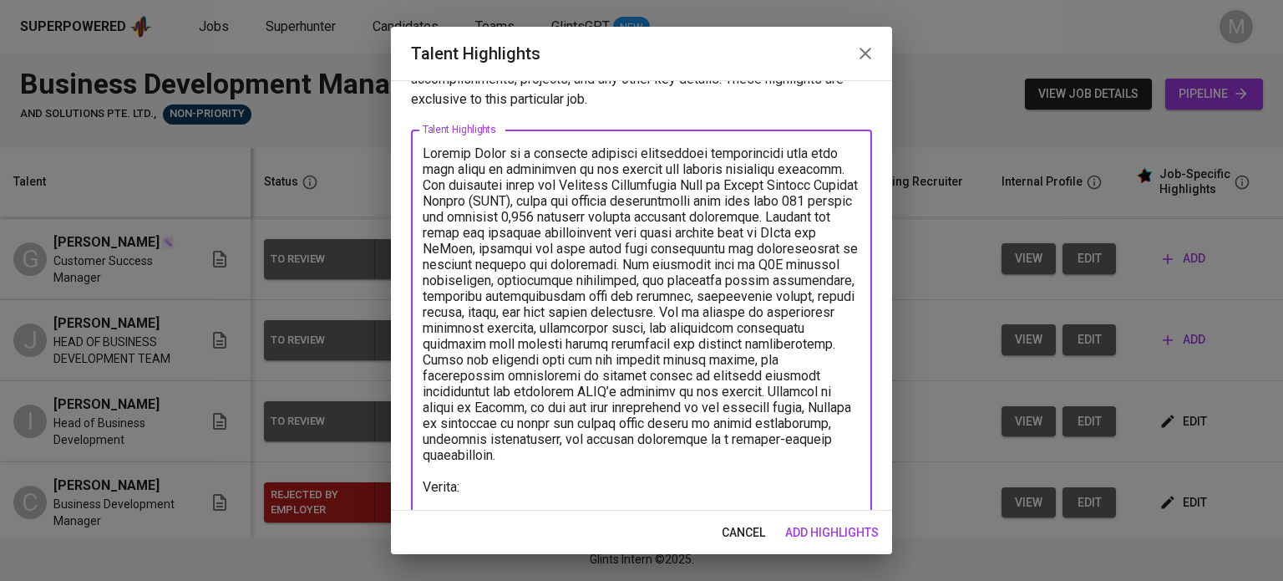
paste textarea "https://glints.sg.larksuite.com/file/LsCLbTj9qo3A3YxZvrklGu0WgAh?from=from_copy…"
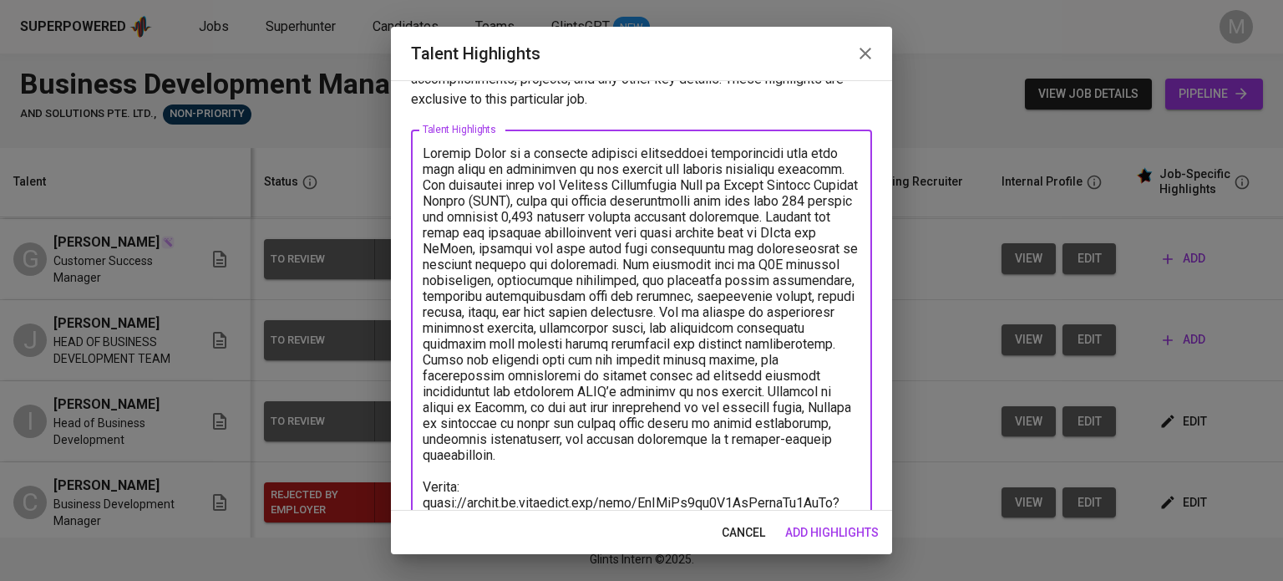
scroll to position [61, 0]
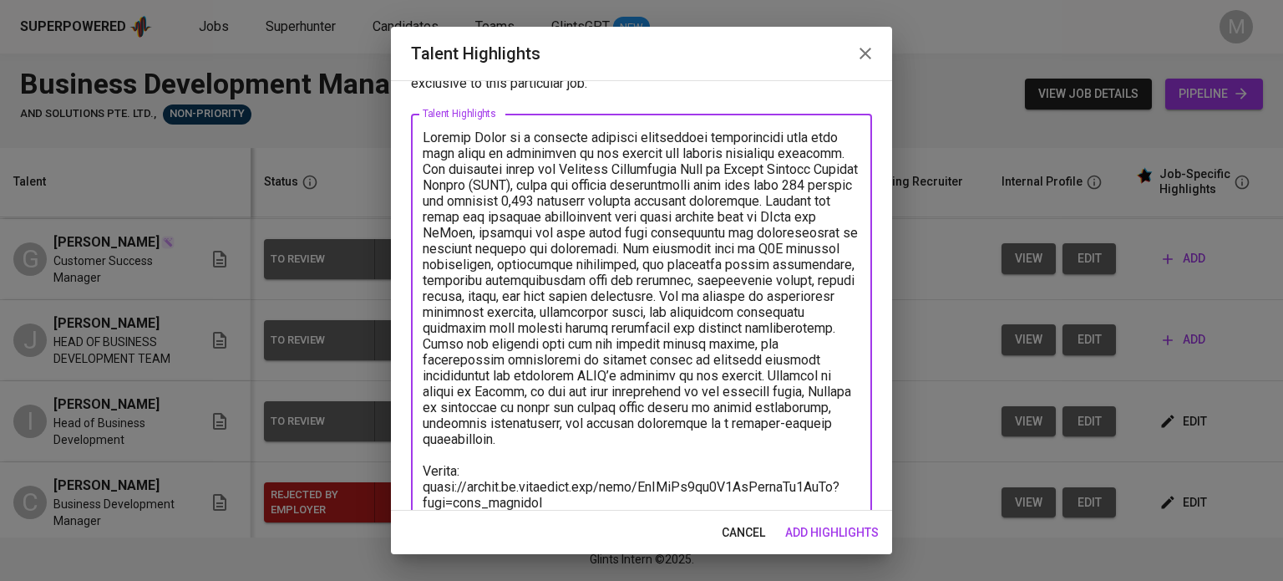
type textarea "Jenefer Ayson is a seasoned business development professional with over nine ye…"
click at [849, 530] on span "add highlights" at bounding box center [832, 532] width 94 height 21
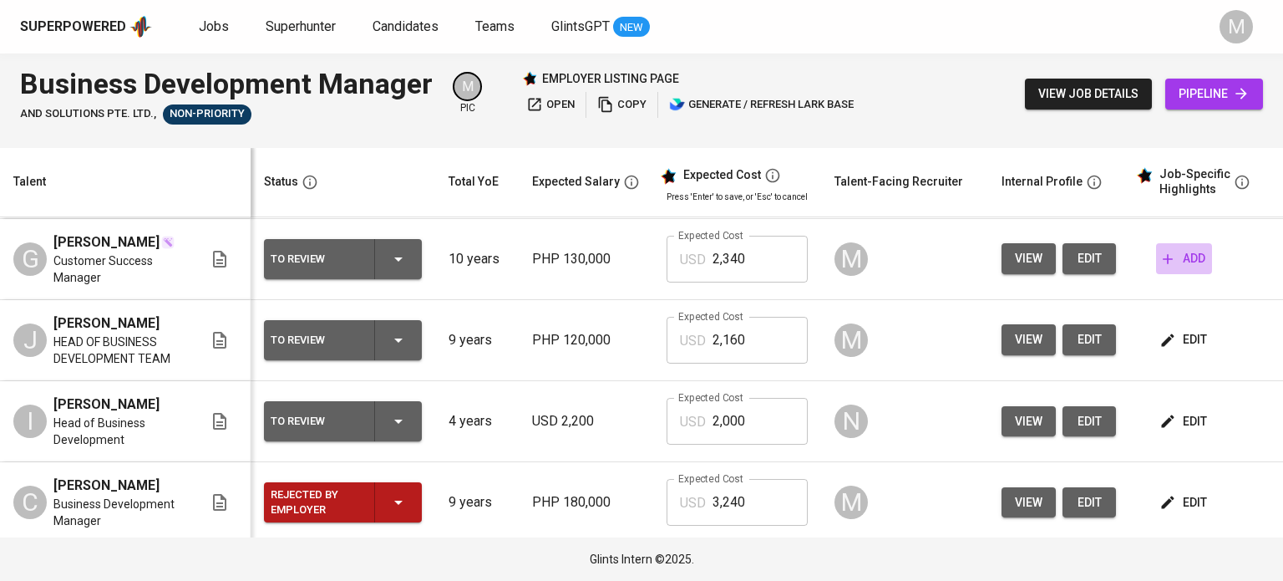
click at [1176, 269] on span "add" at bounding box center [1184, 258] width 43 height 21
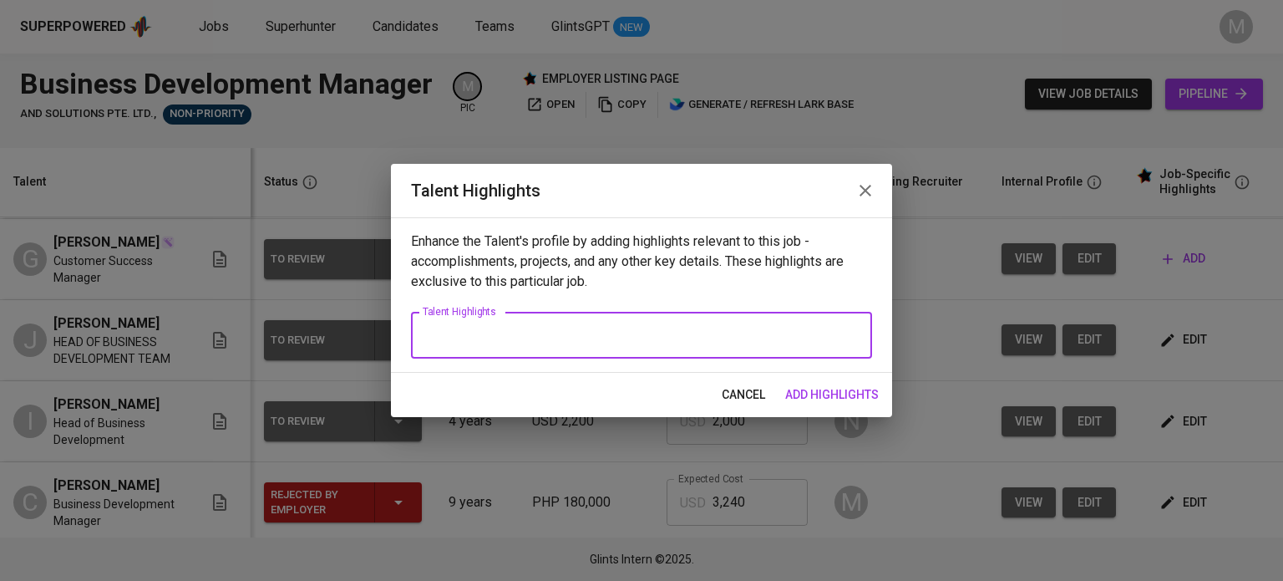
click at [710, 328] on textarea at bounding box center [642, 335] width 438 height 16
paste textarea "Graciela Christina Poblete is an accomplished sales and business development le…"
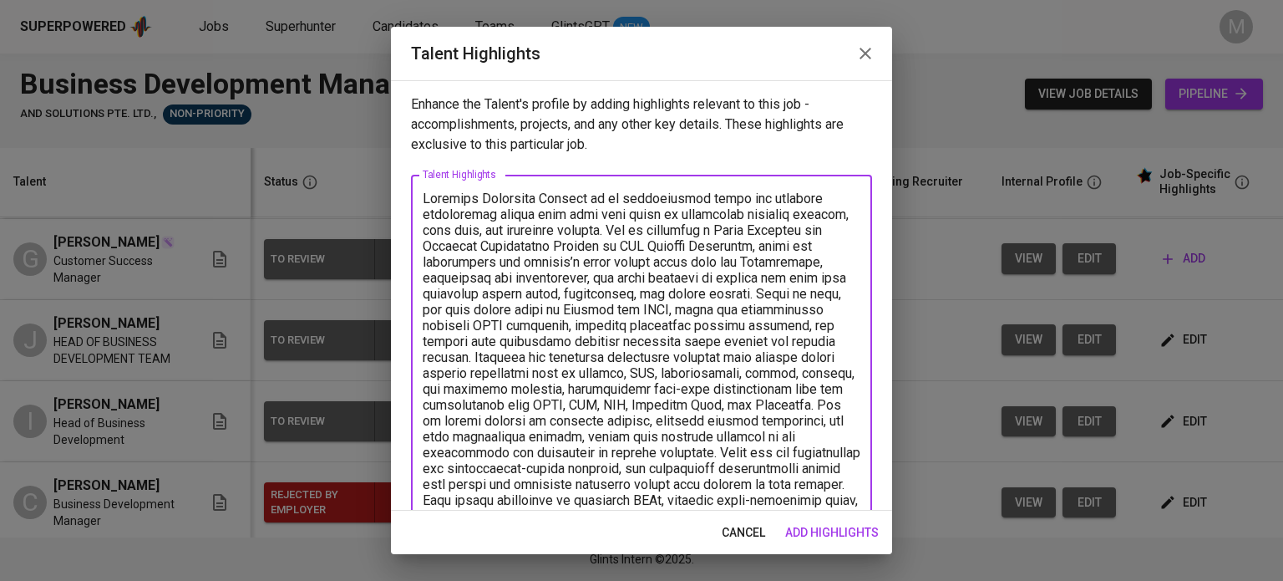
scroll to position [45, 0]
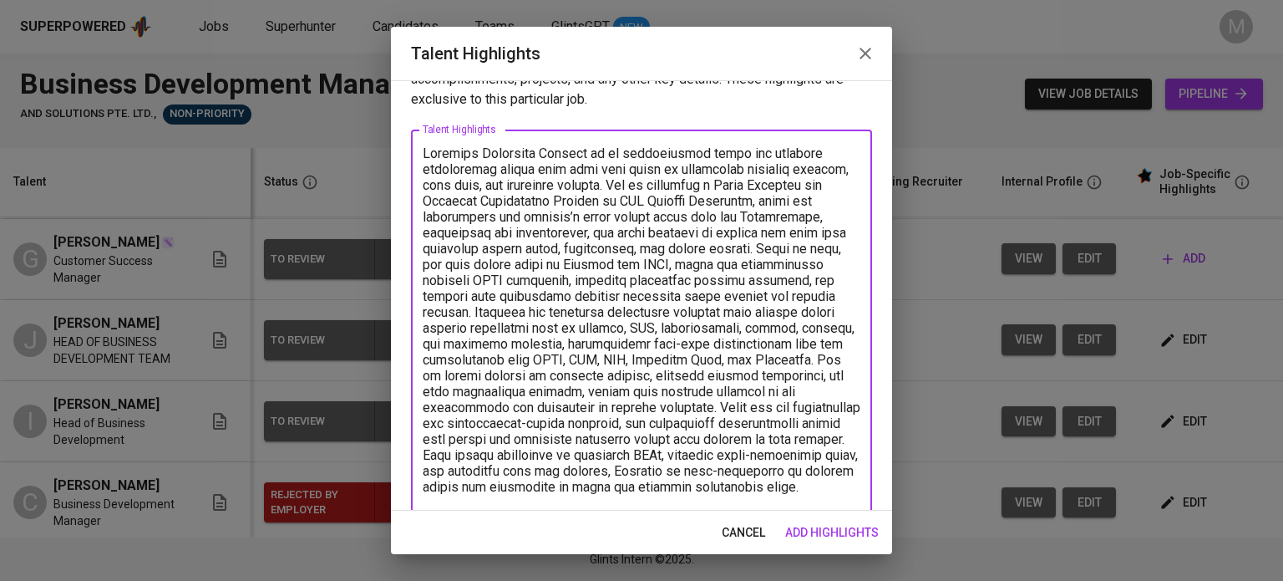
click at [710, 328] on textarea at bounding box center [642, 327] width 438 height 365
click at [682, 302] on textarea at bounding box center [642, 327] width 438 height 365
drag, startPoint x: 775, startPoint y: 190, endPoint x: 692, endPoint y: 203, distance: 84.6
click at [692, 203] on textarea at bounding box center [642, 327] width 438 height 365
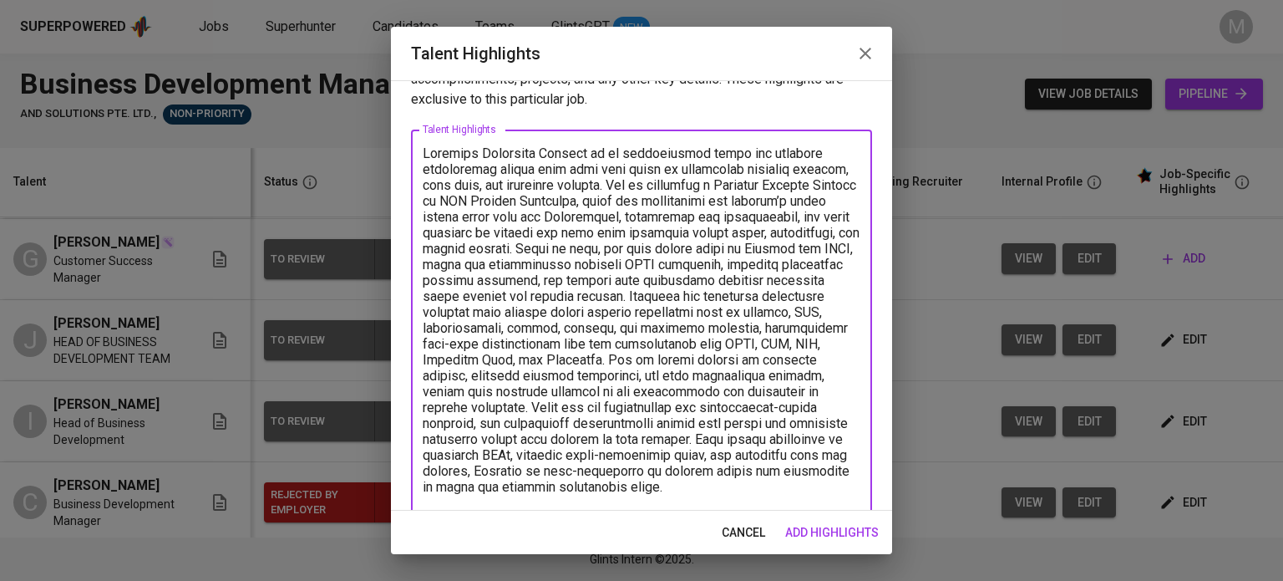
click at [563, 407] on textarea at bounding box center [642, 327] width 438 height 365
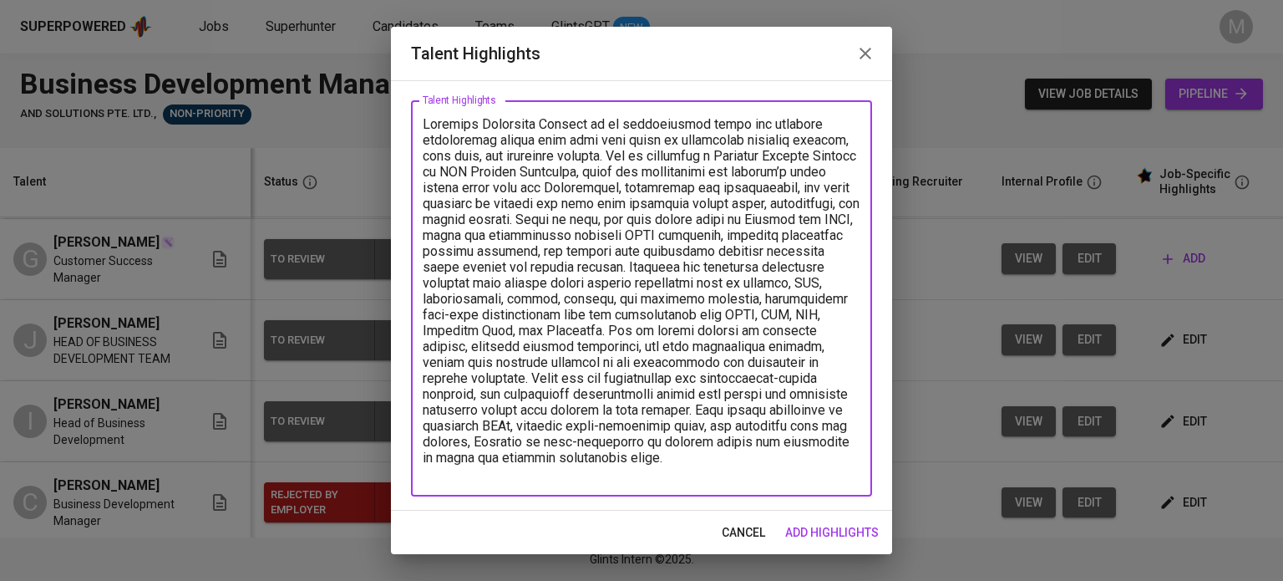
scroll to position [74, 0]
click at [625, 470] on textarea at bounding box center [642, 298] width 438 height 365
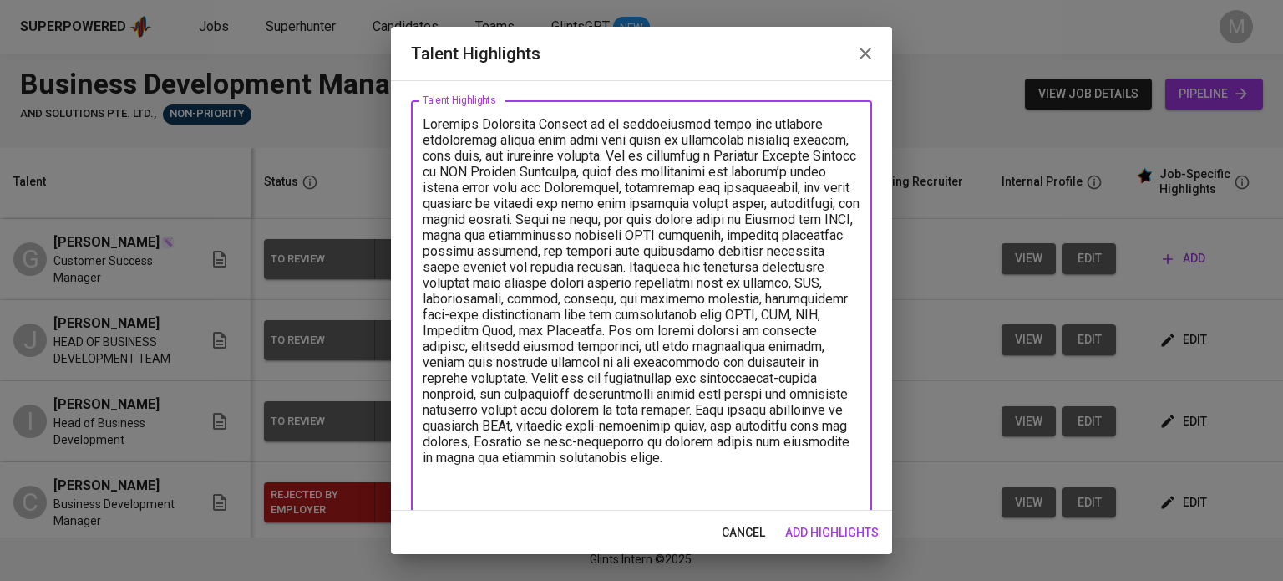
scroll to position [77, 0]
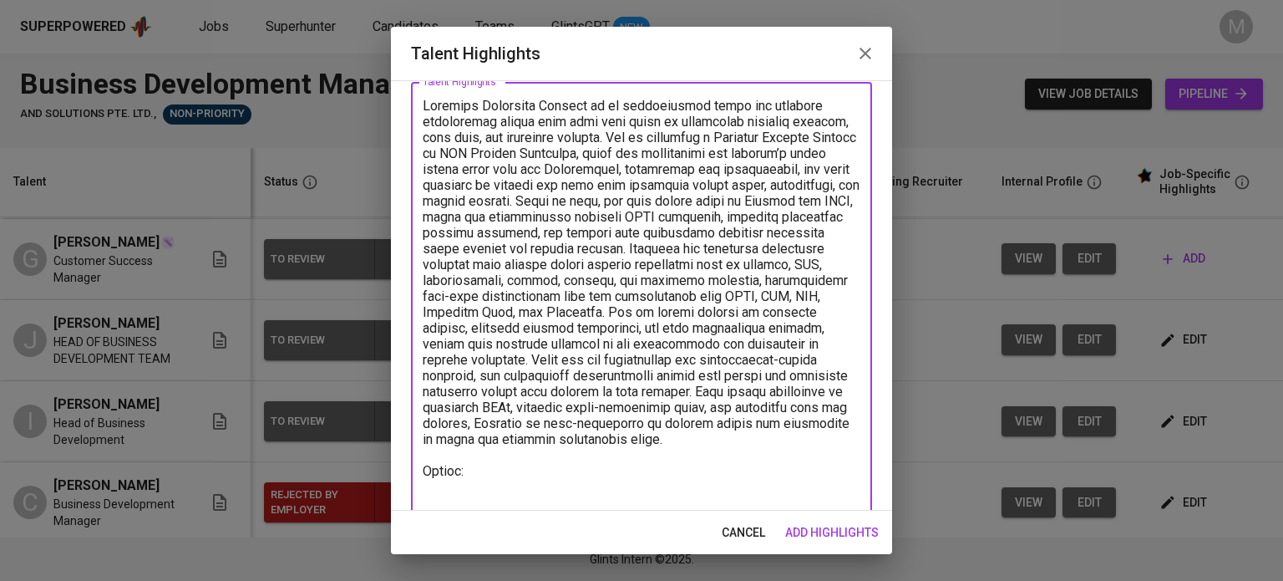
paste textarea "Graciela Christina Poblete is an accomplished sales and business development le…"
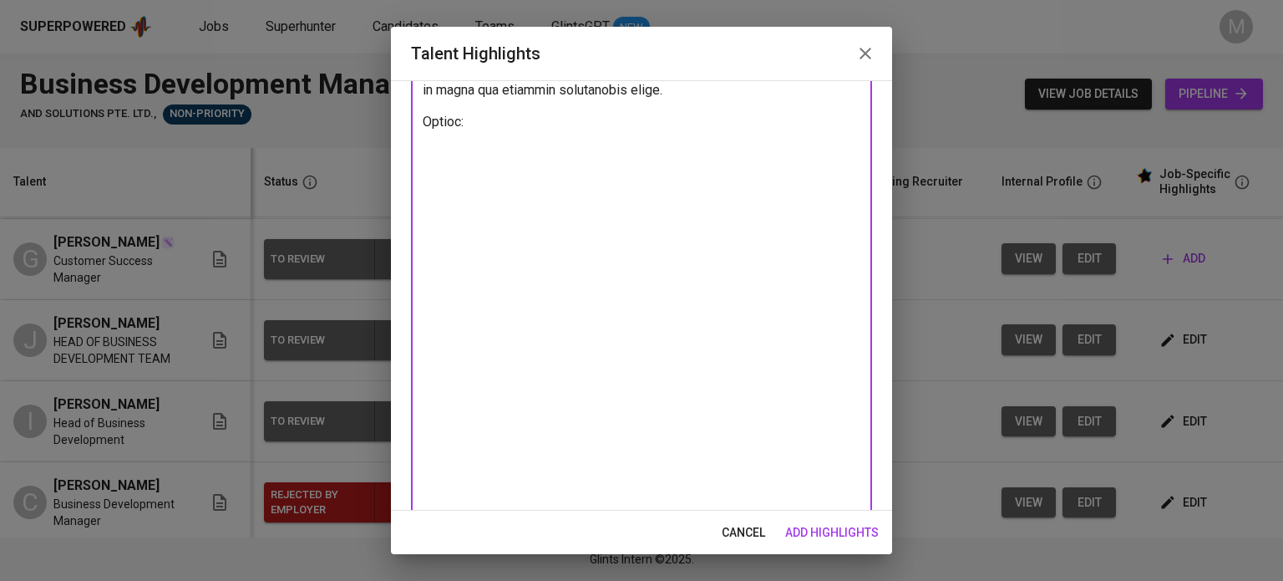
scroll to position [122, 0]
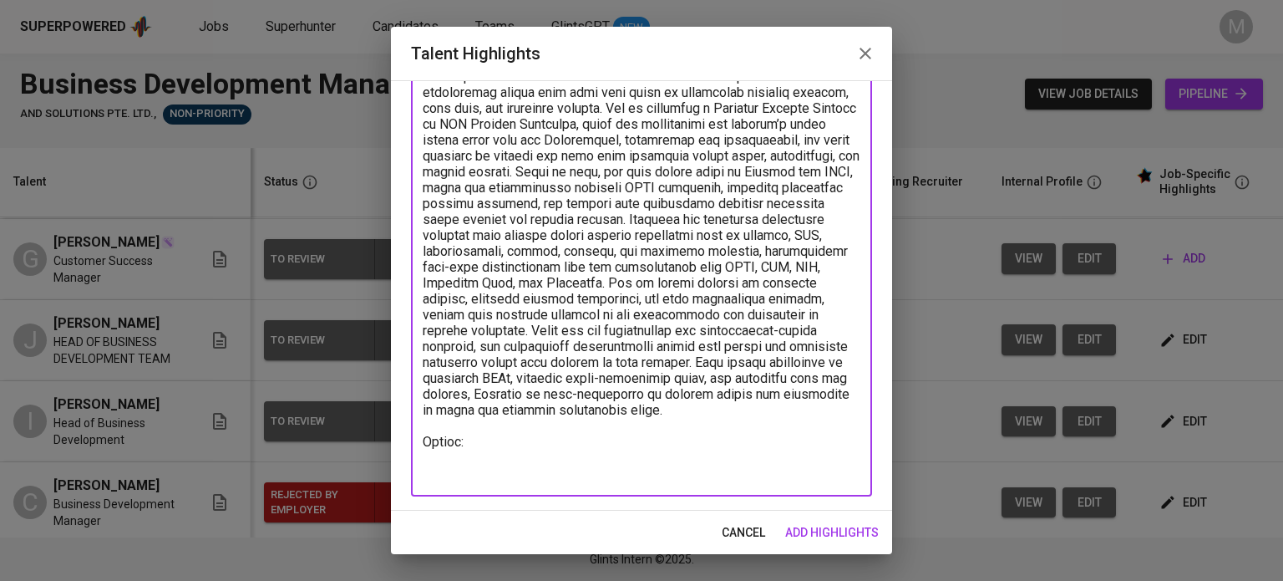
paste textarea "https://glints.sg.larksuite.com/file/VqYYbbqUUoiSWWx5MzilQBW6gHb?from=from_copy…"
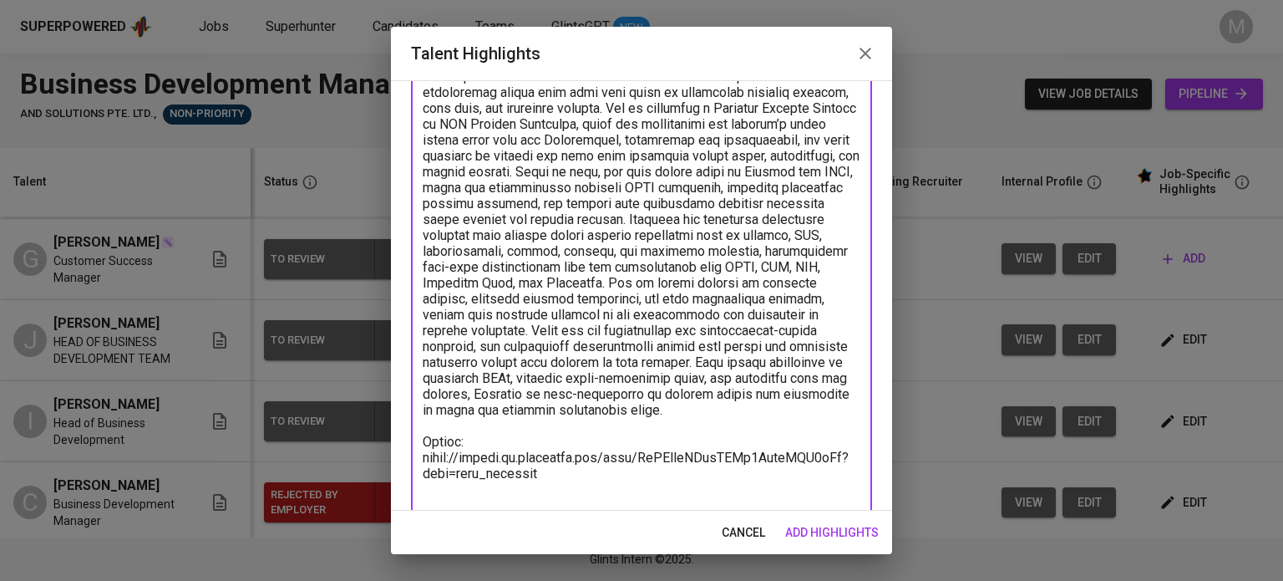
type textarea "Graciela Christina Poblete is an accomplished sales and business development le…"
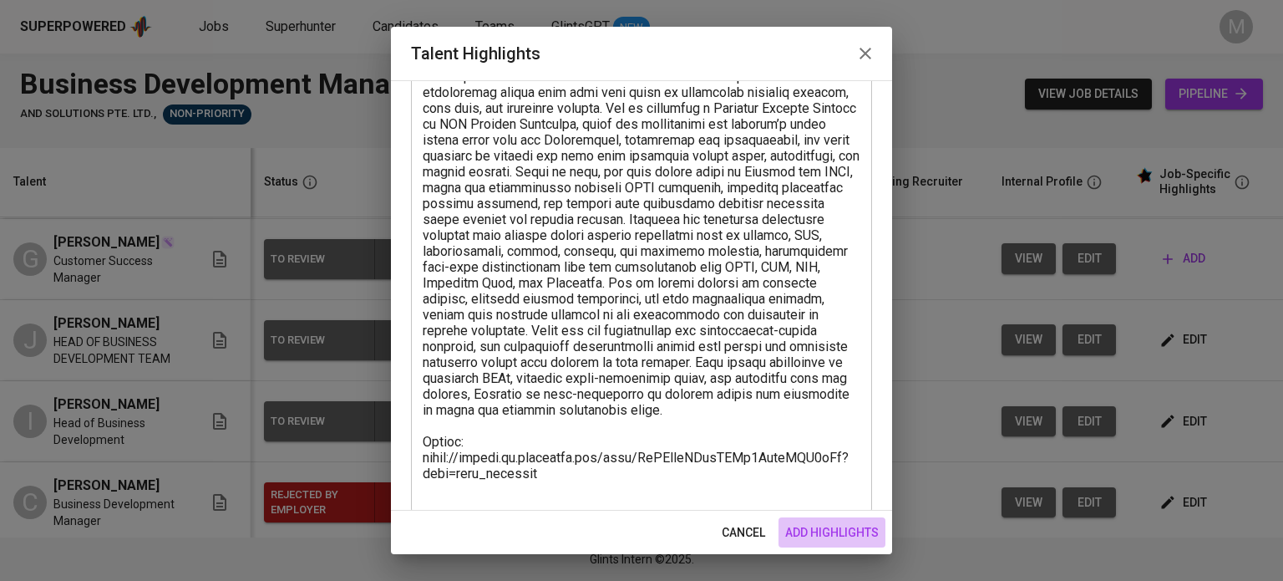
click at [839, 527] on span "add highlights" at bounding box center [832, 532] width 94 height 21
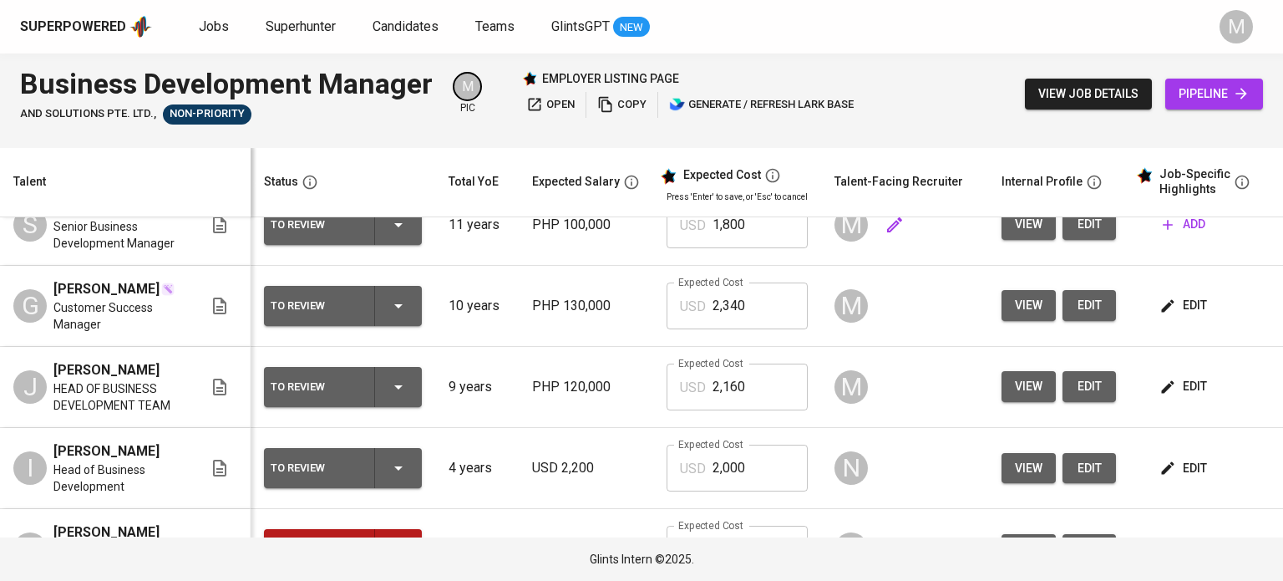
scroll to position [26, 0]
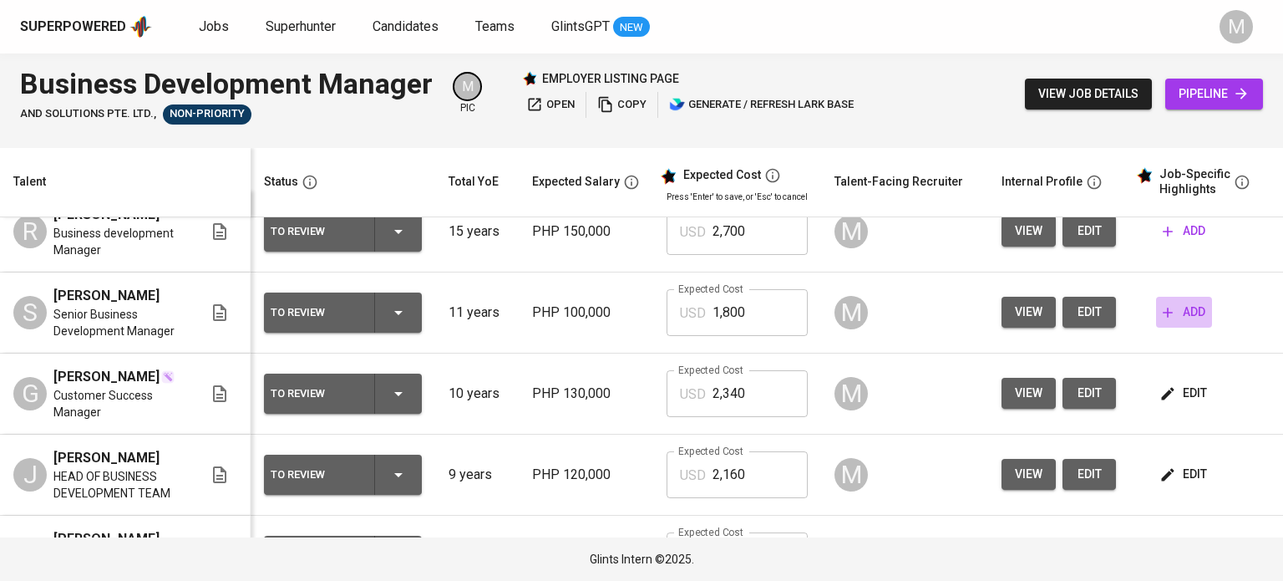
click at [1186, 322] on span "add" at bounding box center [1184, 312] width 43 height 21
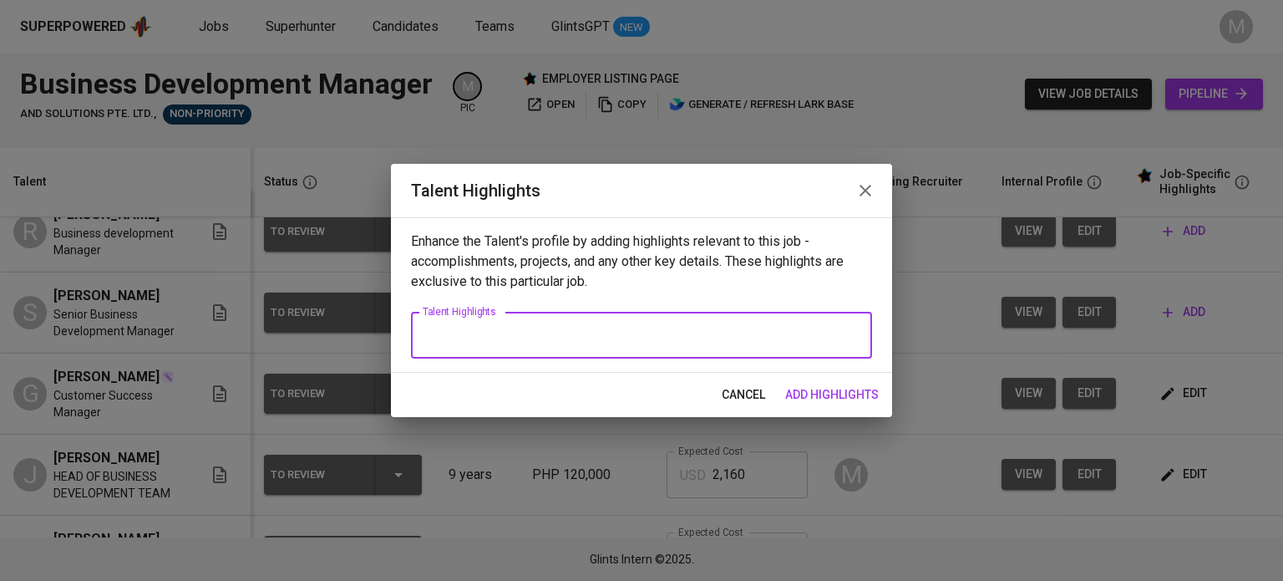
click at [533, 332] on textarea at bounding box center [642, 335] width 438 height 16
paste textarea "Sharmaine Nicole Sagun-Kintanar is a results-driven sales leader with over 11 y…"
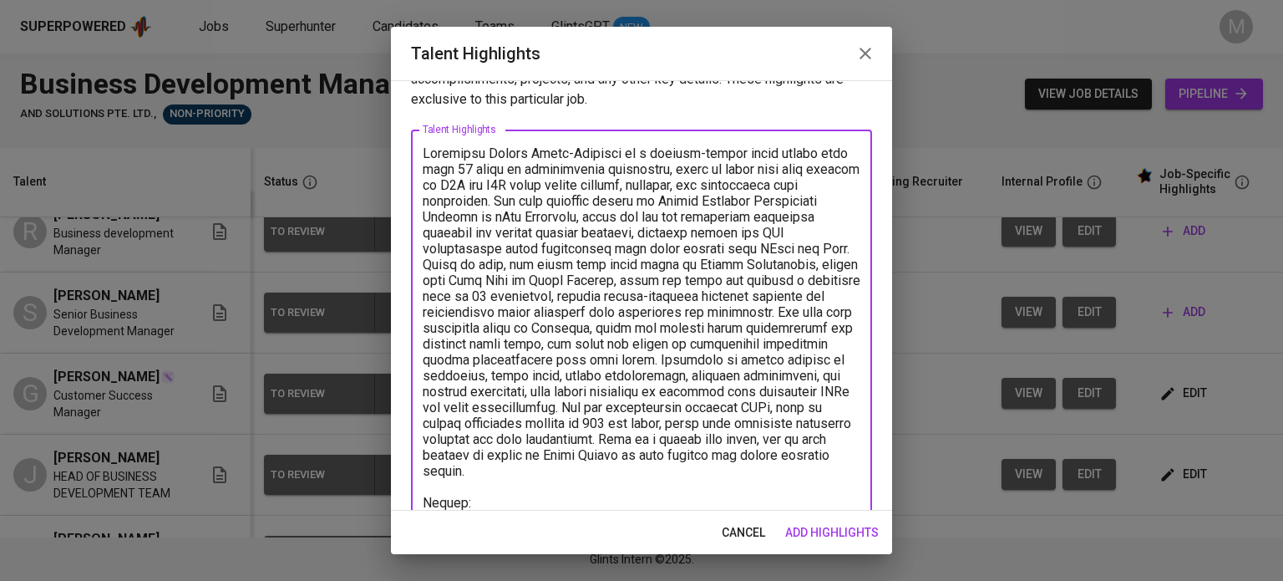
scroll to position [61, 0]
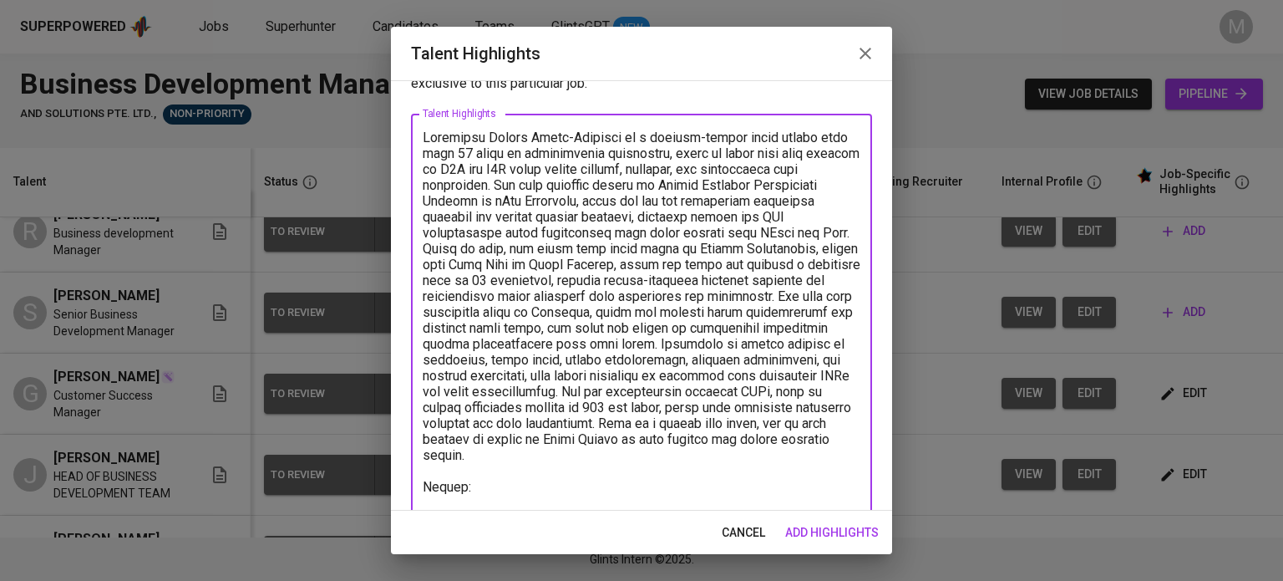
paste textarea "https://glints.sg.larksuite.com/file/V7f8bWqWyoYlE3xwyailGorRgxc?from=from_copy…"
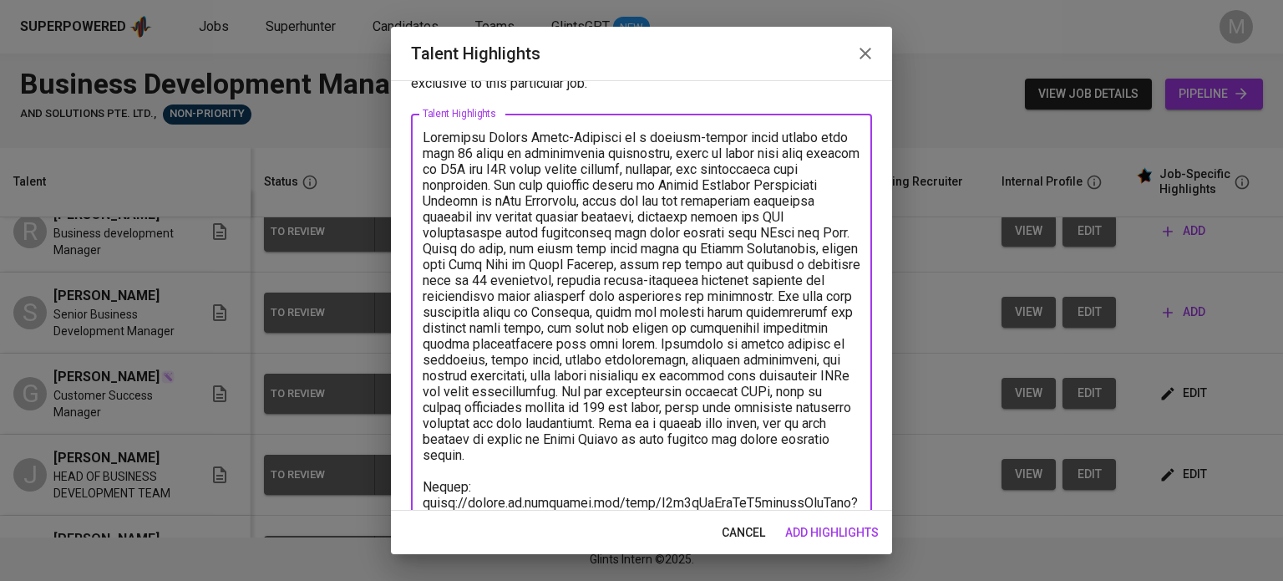
scroll to position [77, 0]
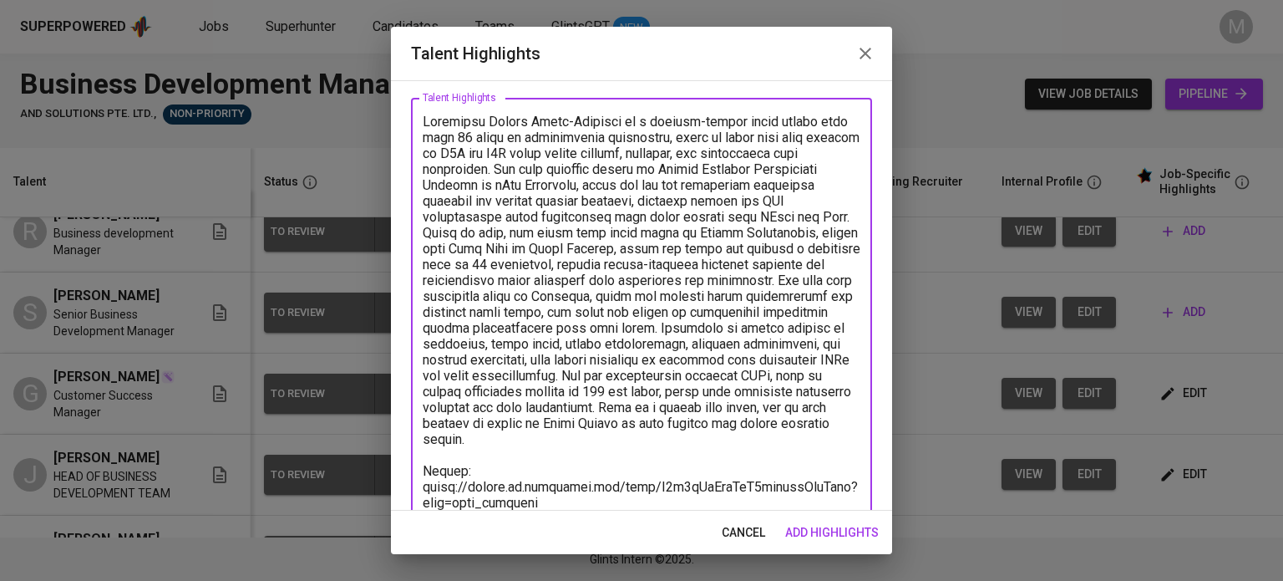
type textarea "Sharmaine Nicole Sagun-Kintanar is a results-driven sales leader with over 11 y…"
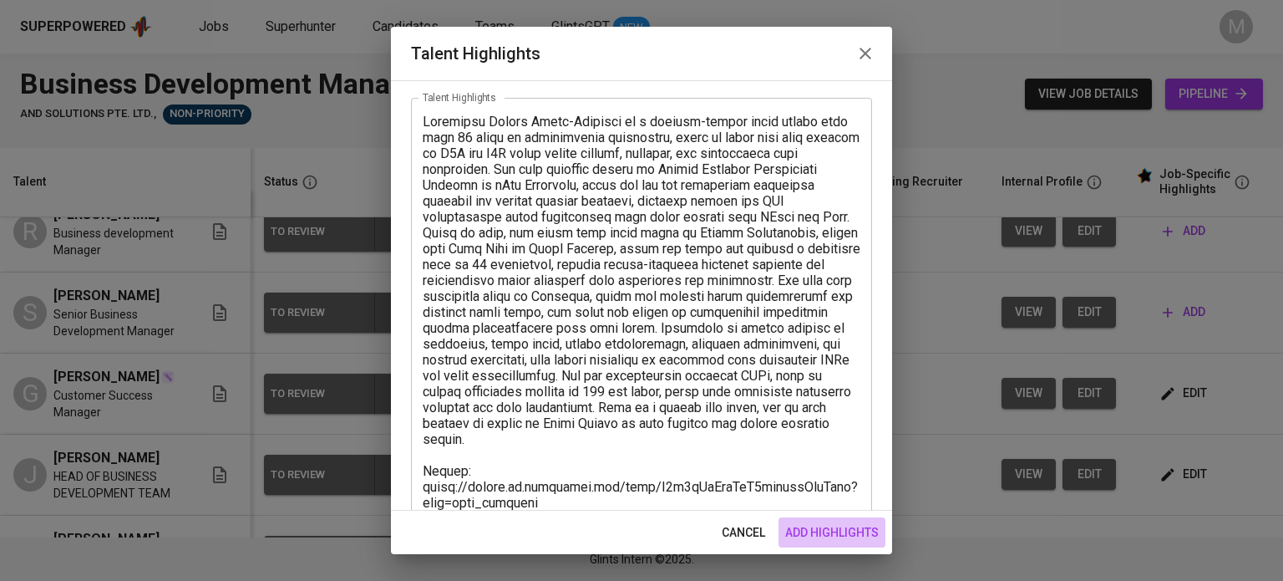
click at [852, 537] on span "add highlights" at bounding box center [832, 532] width 94 height 21
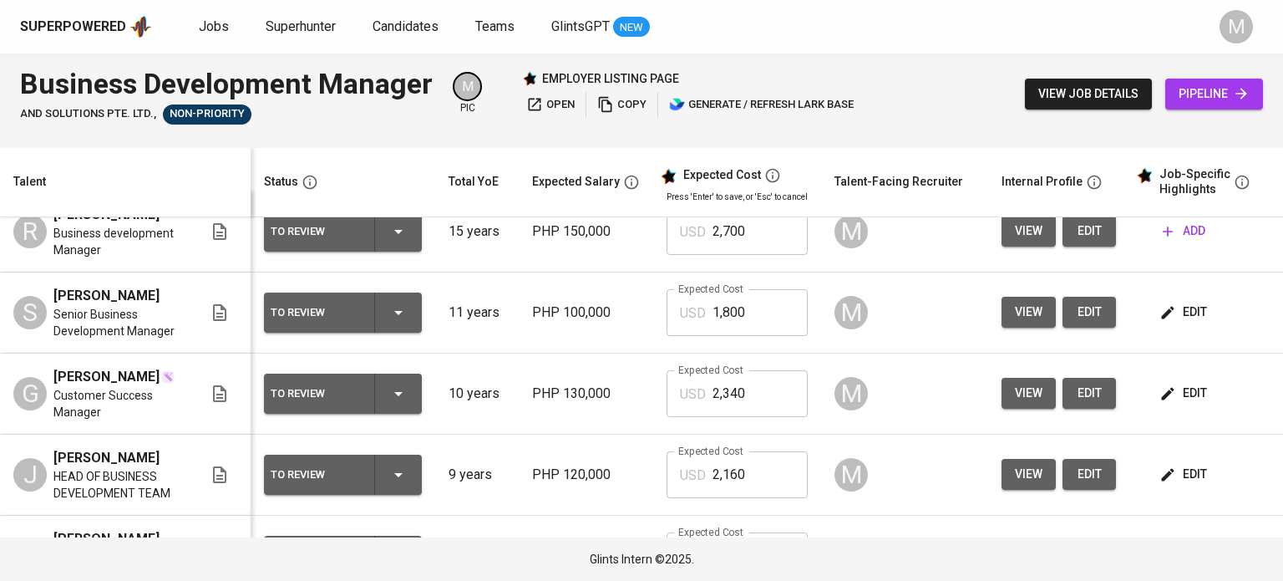
scroll to position [0, 0]
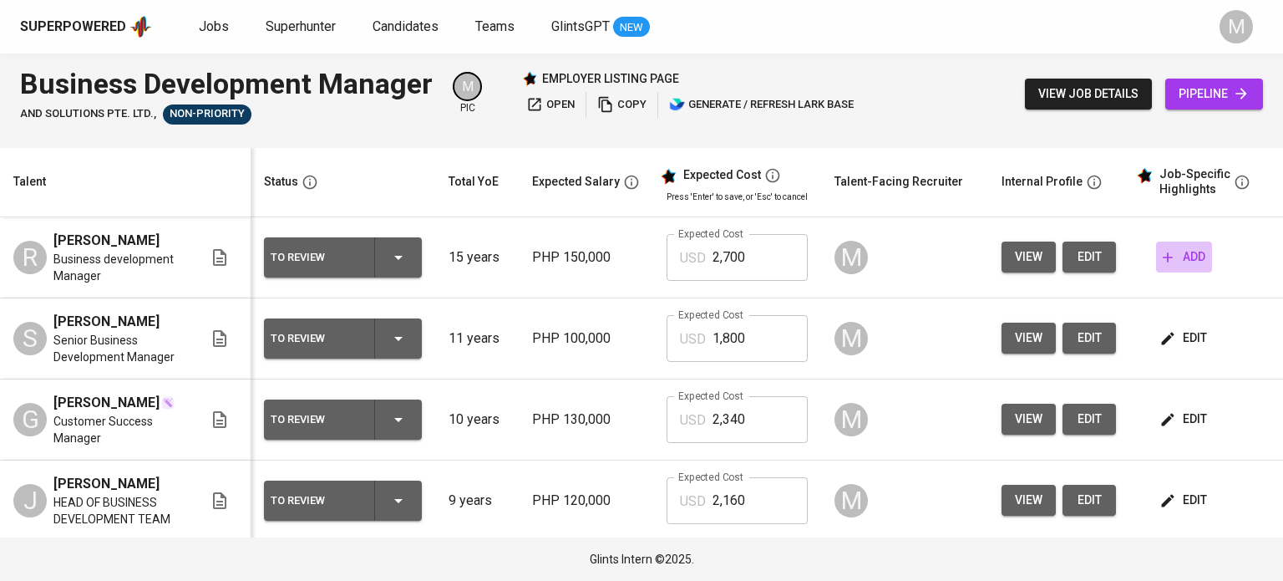
click at [1173, 259] on span "add" at bounding box center [1184, 256] width 43 height 21
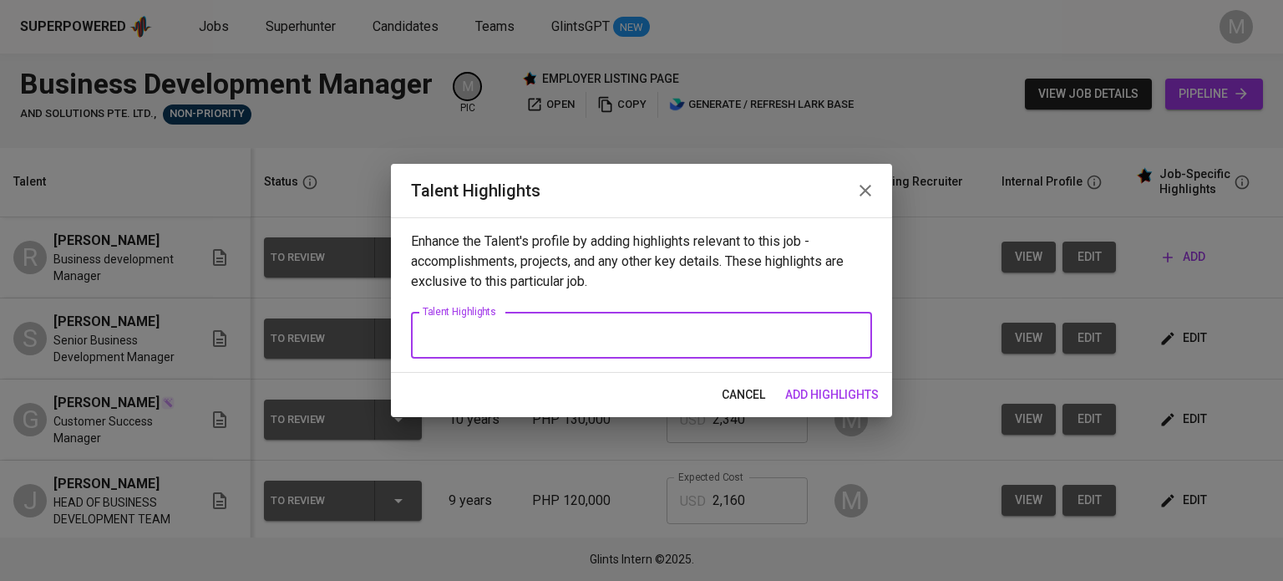
click at [778, 332] on textarea at bounding box center [642, 335] width 438 height 16
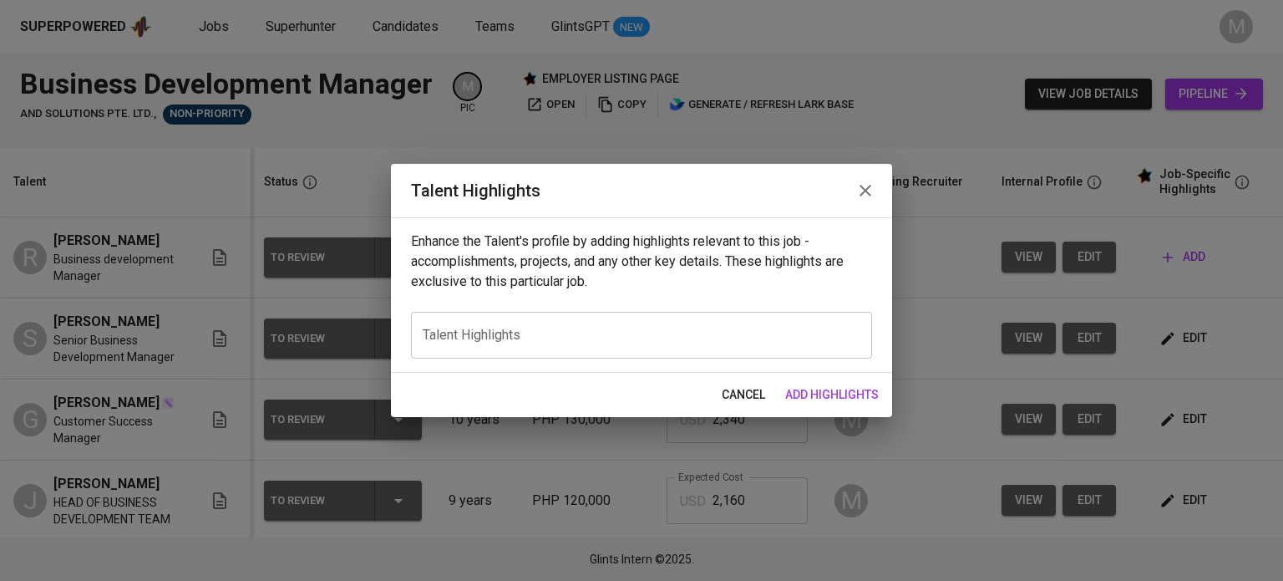
click at [491, 347] on div "x Talent Highlights" at bounding box center [641, 335] width 461 height 47
drag, startPoint x: 491, startPoint y: 347, endPoint x: 758, endPoint y: 286, distance: 273.3
click at [758, 286] on div "Enhance the Talent's profile by adding highlights relevant to this job - accomp…" at bounding box center [641, 294] width 501 height 155
click at [860, 189] on icon "button" at bounding box center [865, 190] width 20 height 20
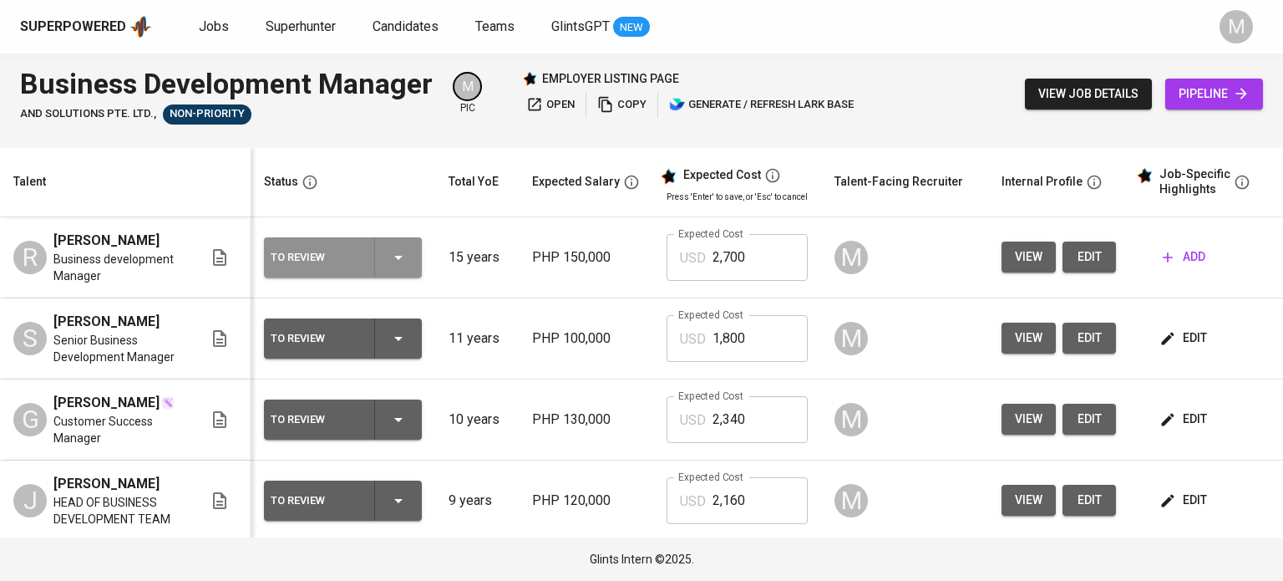
click at [403, 267] on icon "button" at bounding box center [398, 257] width 20 height 20
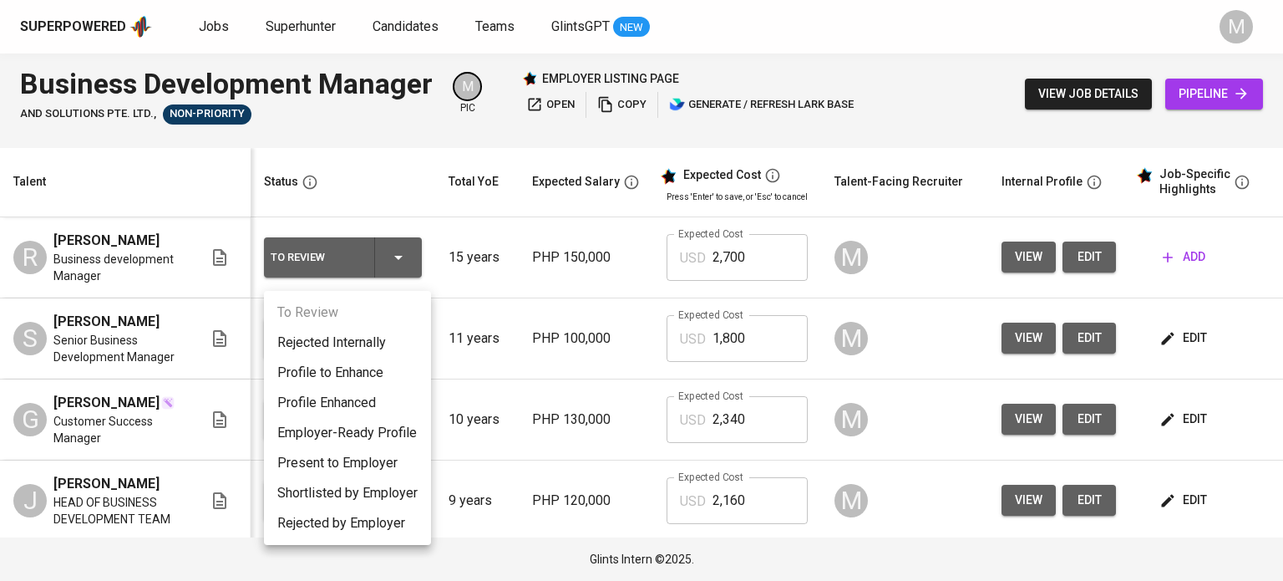
click at [505, 325] on div at bounding box center [641, 290] width 1283 height 581
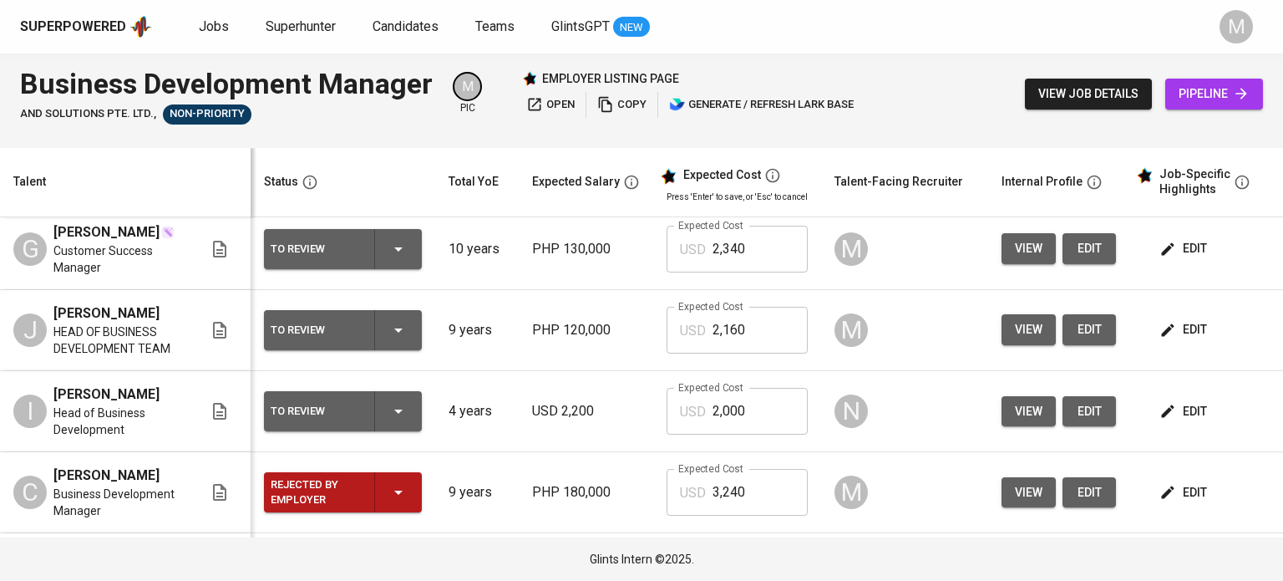
scroll to position [170, 0]
click at [411, 350] on div "To Review" at bounding box center [343, 330] width 145 height 40
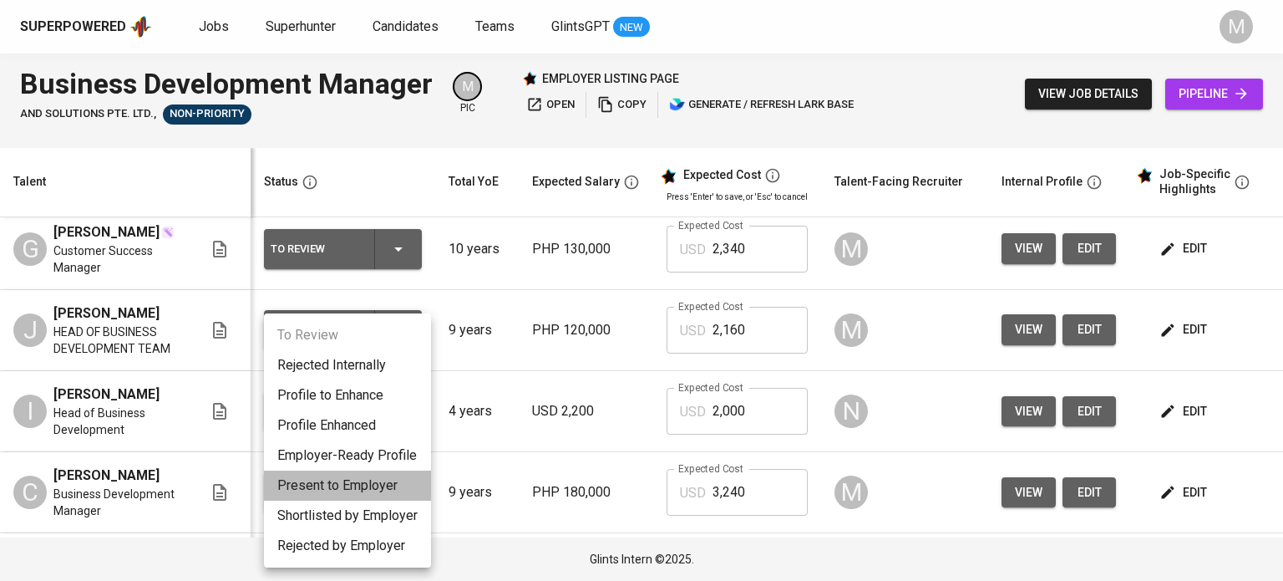
click at [357, 489] on li "Present to Employer" at bounding box center [347, 485] width 167 height 30
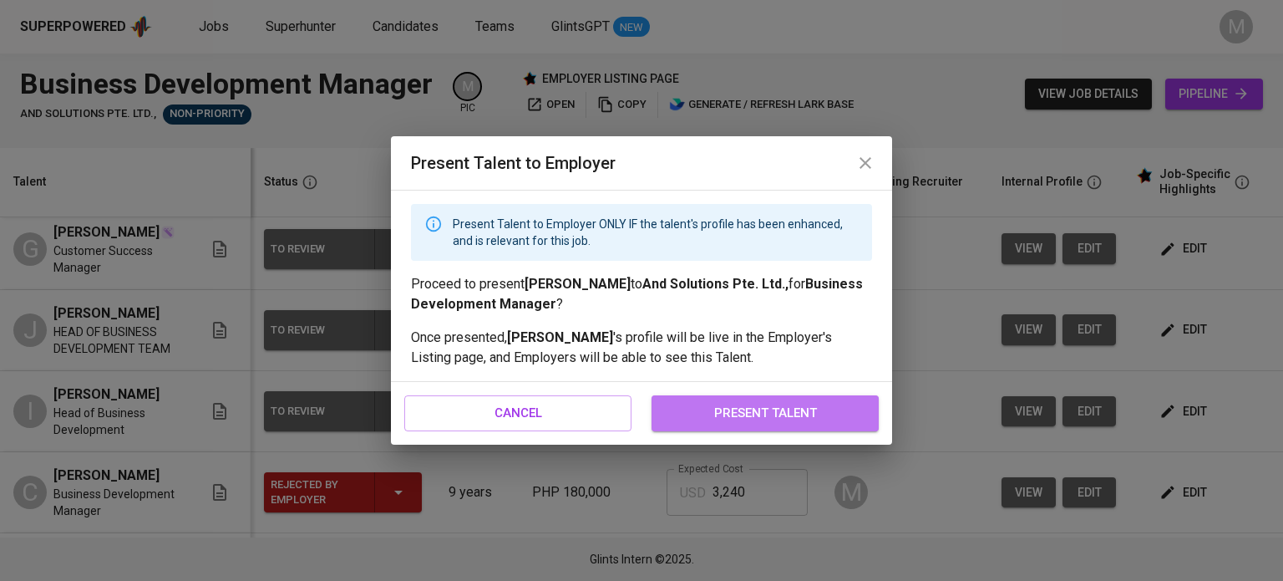
click at [727, 410] on span "present talent" at bounding box center [765, 413] width 190 height 22
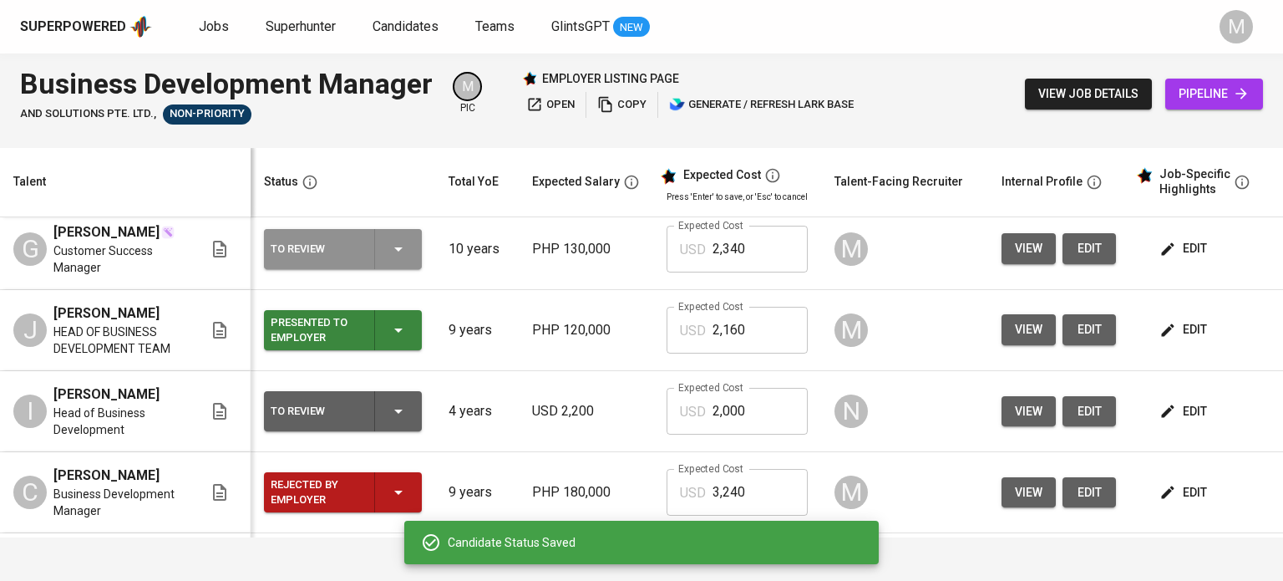
click at [398, 269] on div "To Review" at bounding box center [343, 249] width 145 height 40
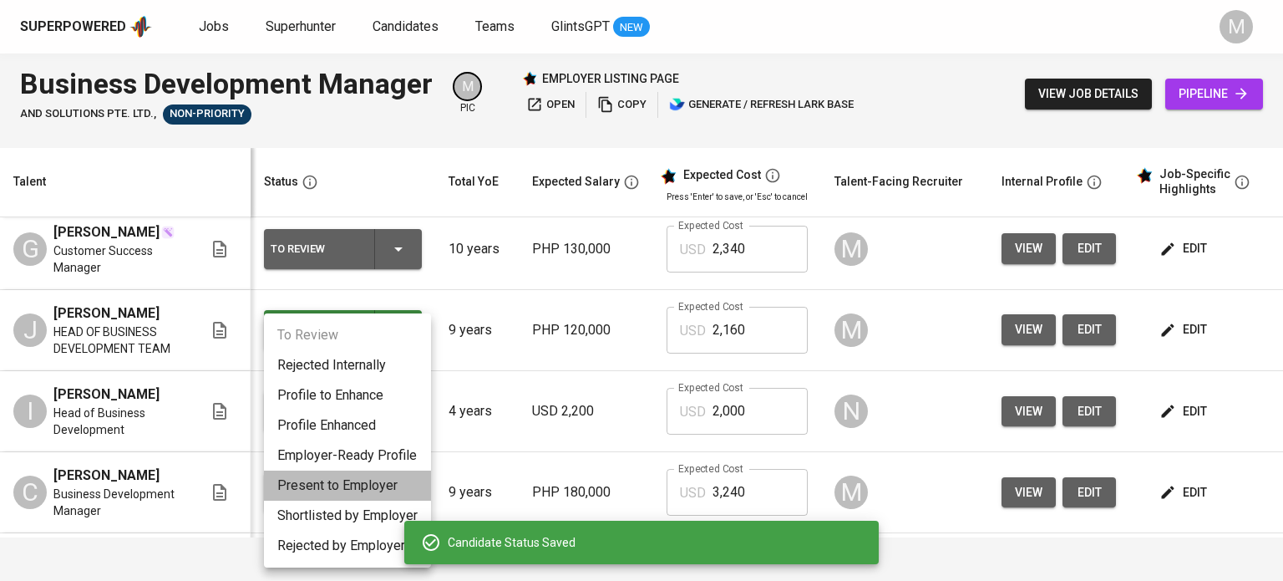
click at [381, 484] on li "Present to Employer" at bounding box center [347, 485] width 167 height 30
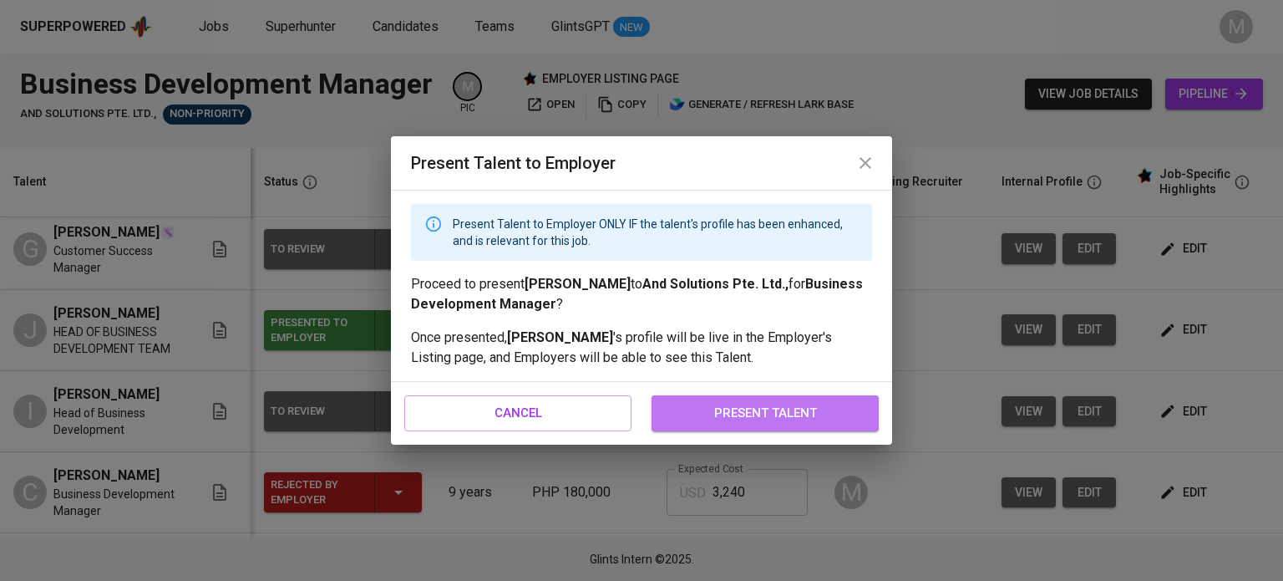
click at [724, 427] on button "present talent" at bounding box center [765, 412] width 227 height 35
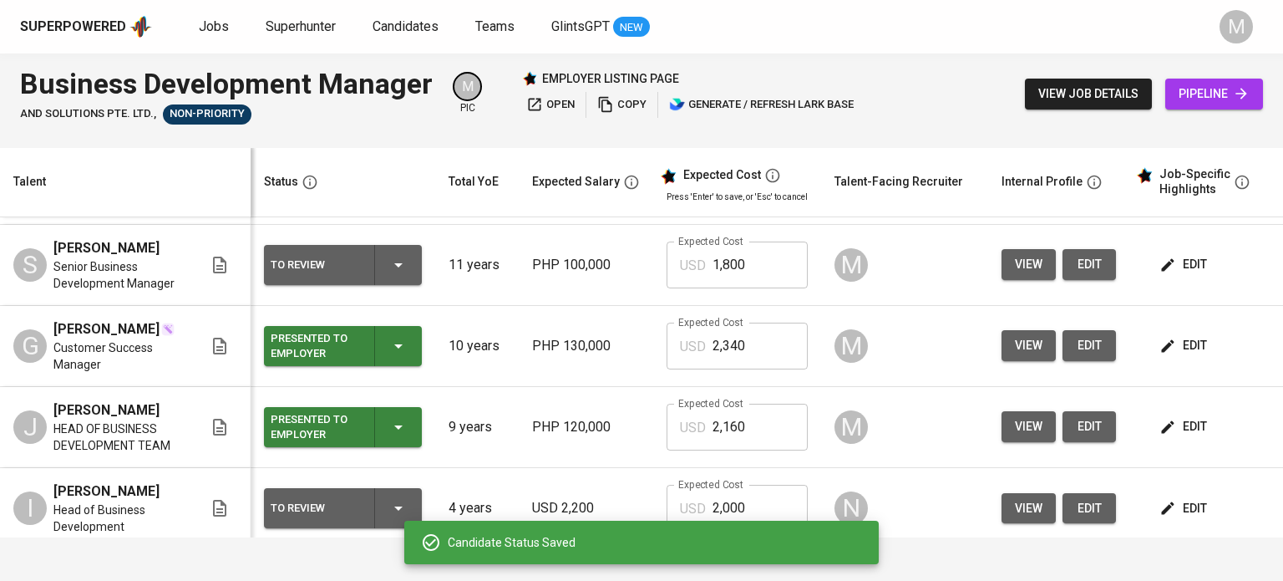
scroll to position [70, 0]
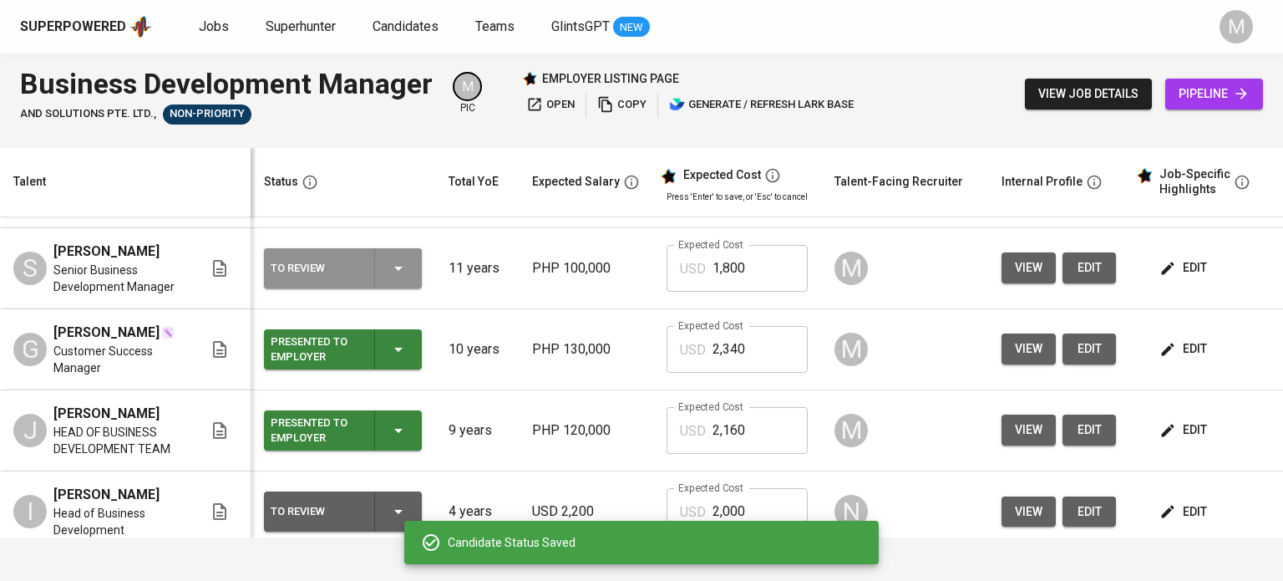
click at [403, 278] on icon "button" at bounding box center [398, 268] width 20 height 20
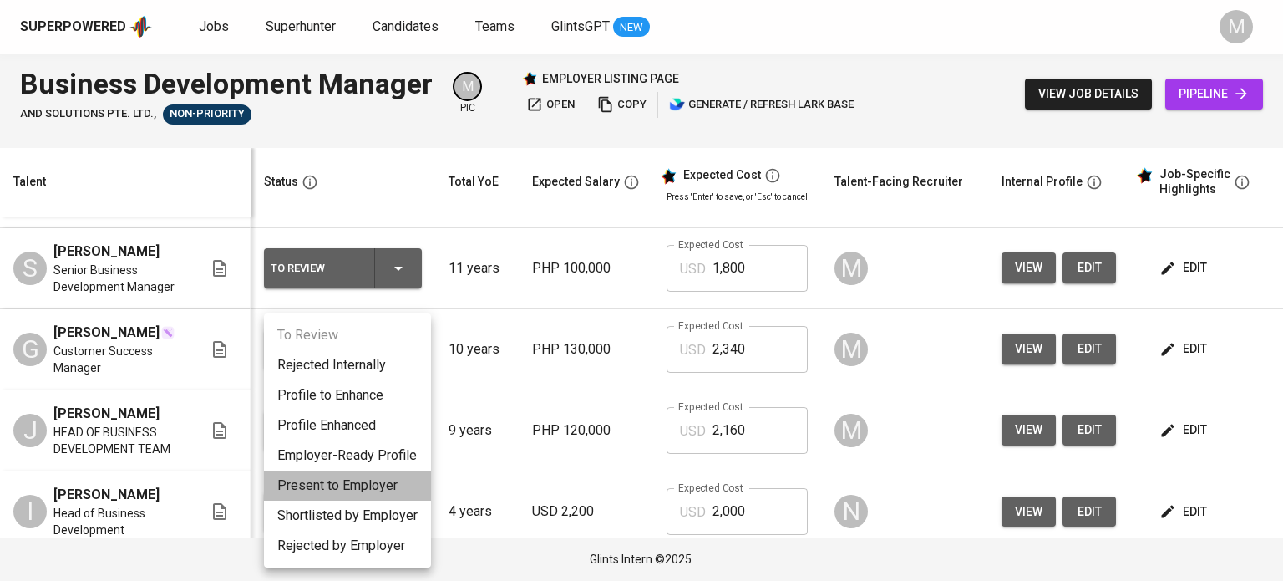
click at [370, 480] on li "Present to Employer" at bounding box center [347, 485] width 167 height 30
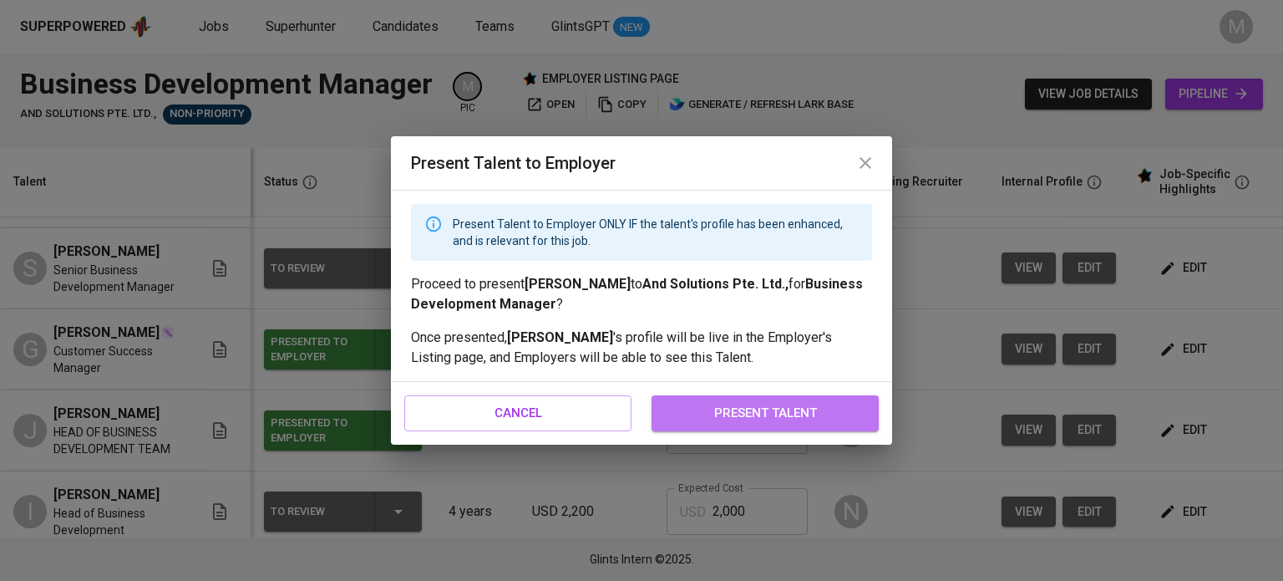
click at [761, 424] on button "present talent" at bounding box center [765, 412] width 227 height 35
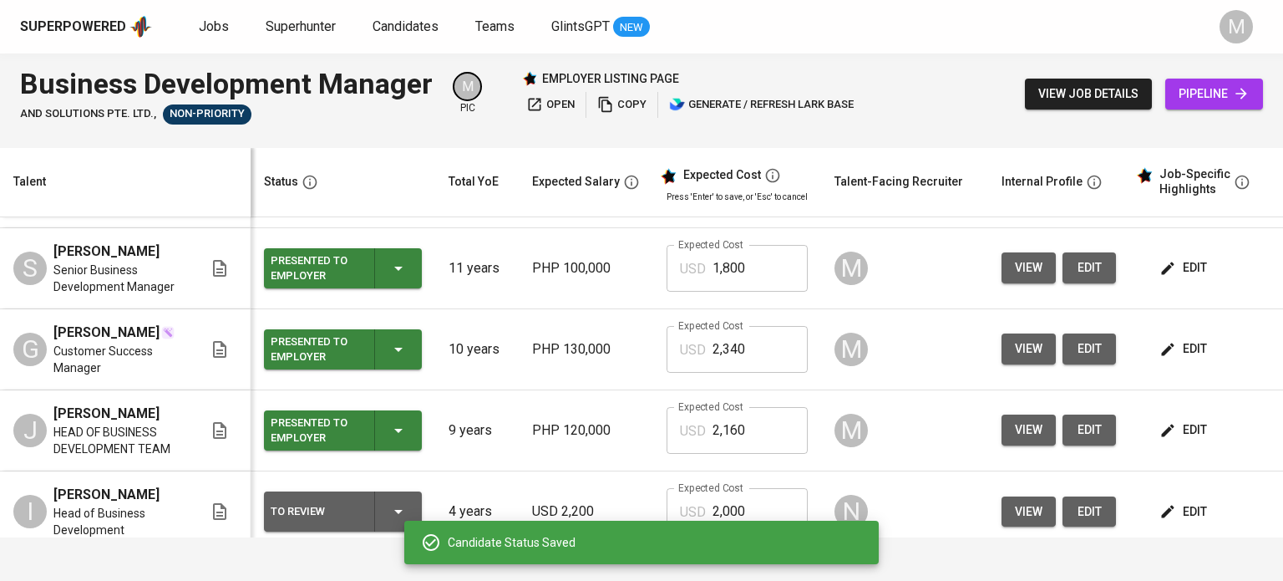
scroll to position [0, 0]
